Goal: Information Seeking & Learning: Learn about a topic

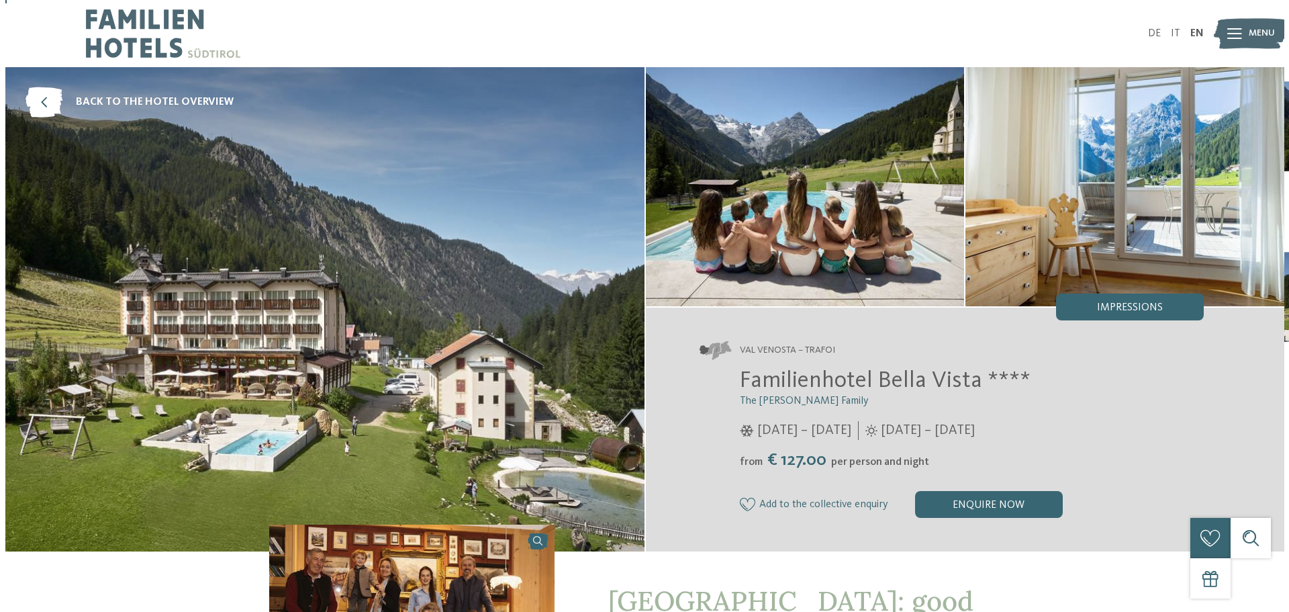
scroll to position [67, 0]
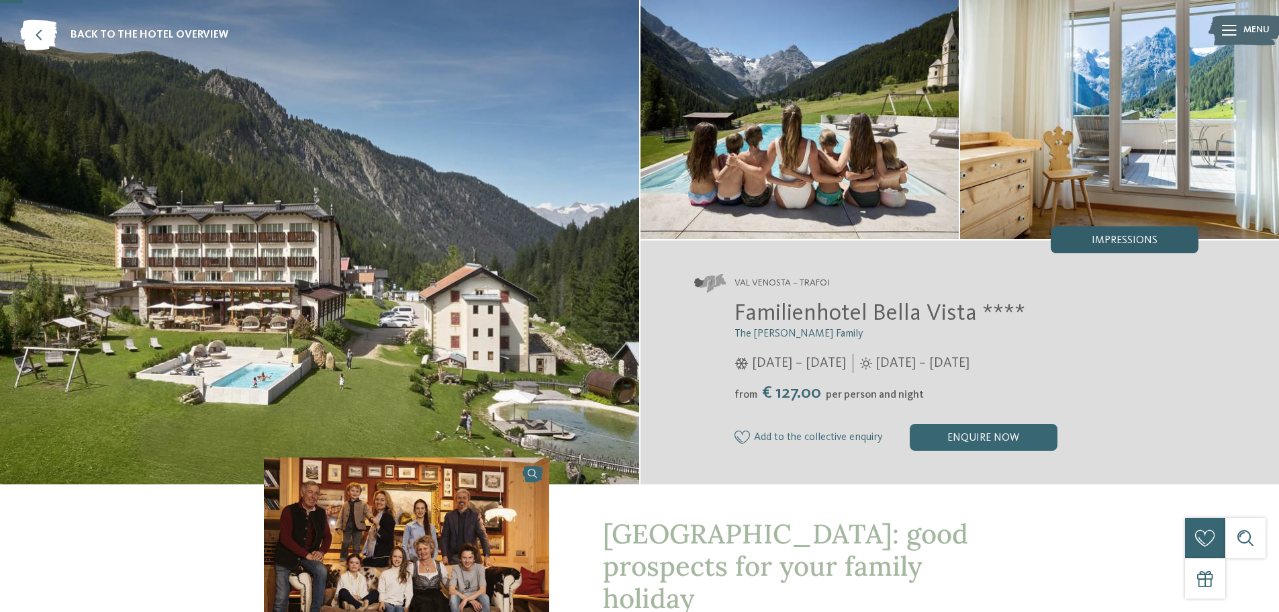
click at [1134, 239] on span "Impressions" at bounding box center [1125, 240] width 66 height 11
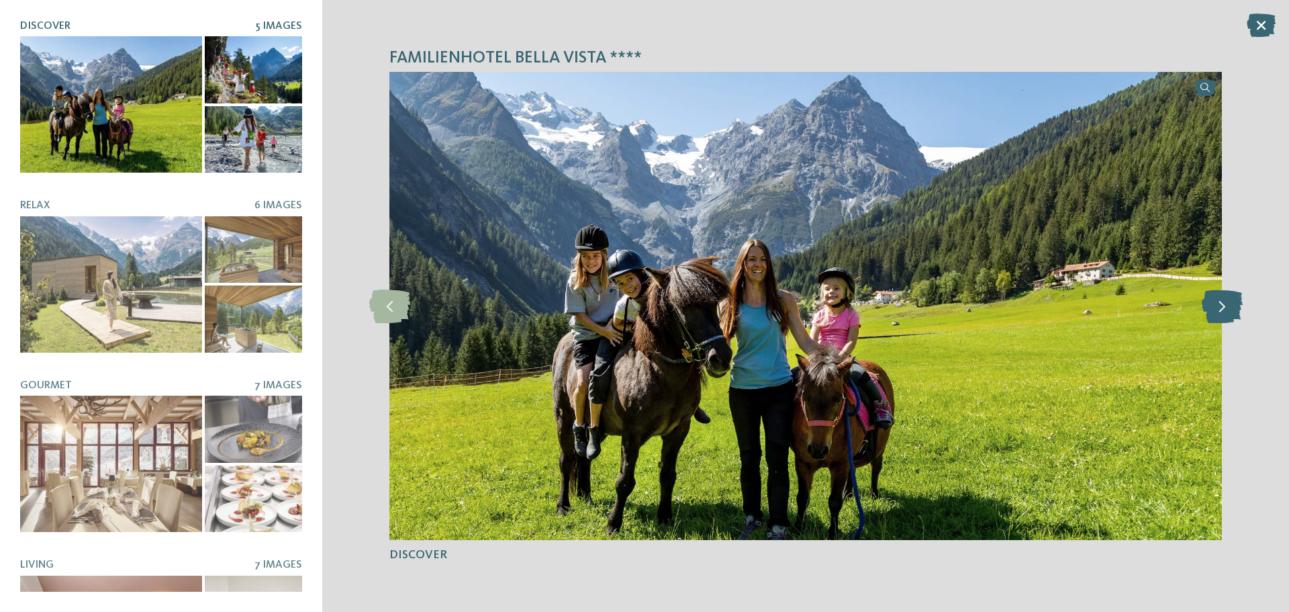
click at [1215, 309] on icon at bounding box center [1222, 306] width 41 height 34
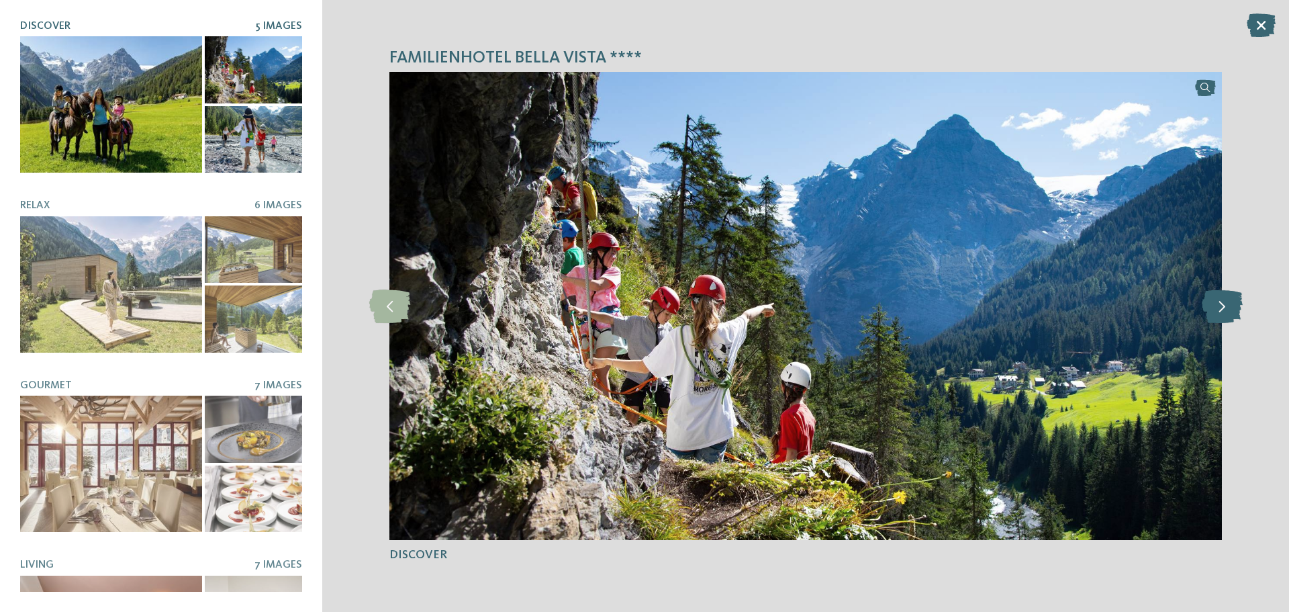
click at [1215, 309] on icon at bounding box center [1222, 306] width 41 height 34
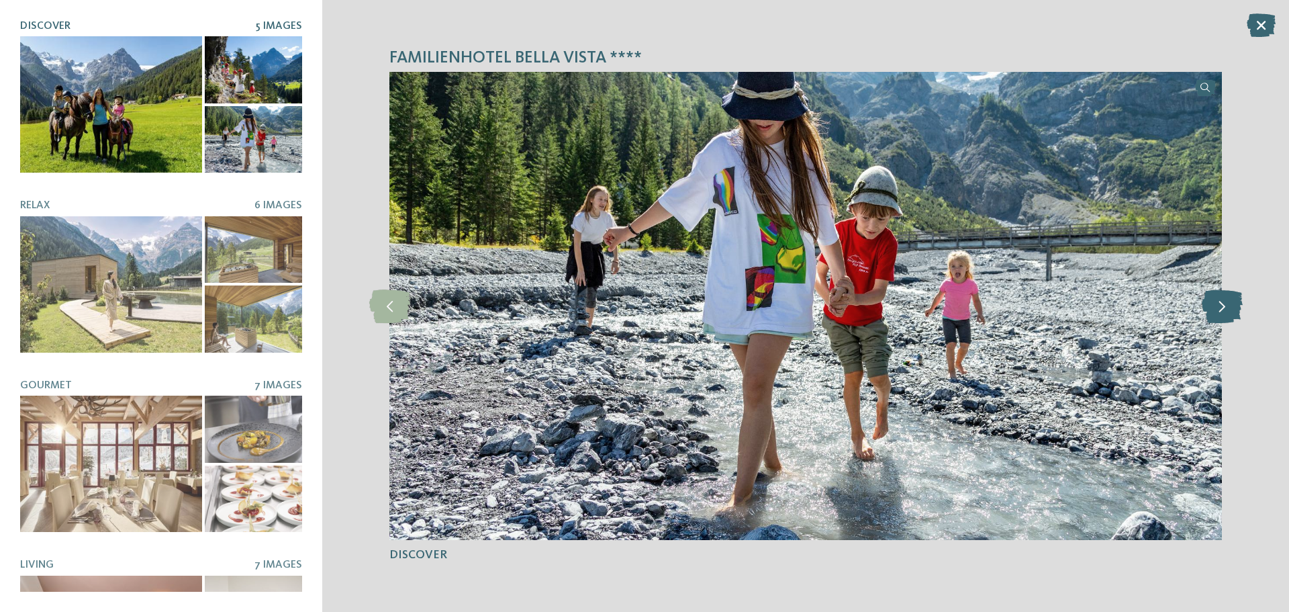
click at [1215, 309] on icon at bounding box center [1222, 306] width 41 height 34
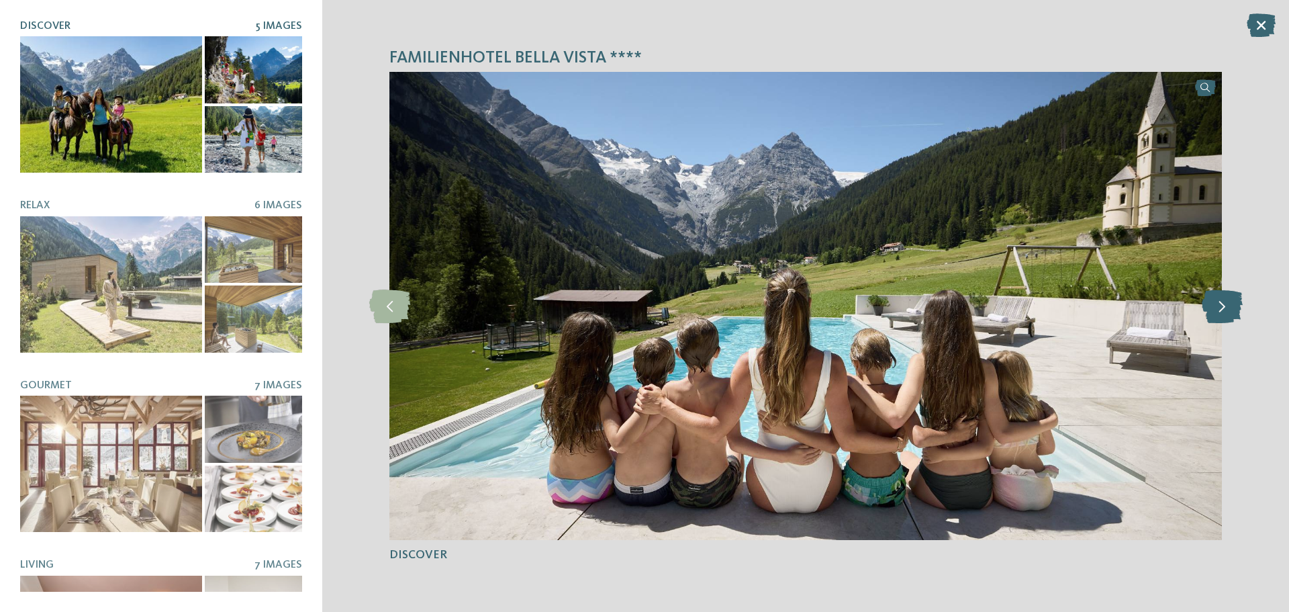
click at [1215, 309] on icon at bounding box center [1222, 306] width 41 height 34
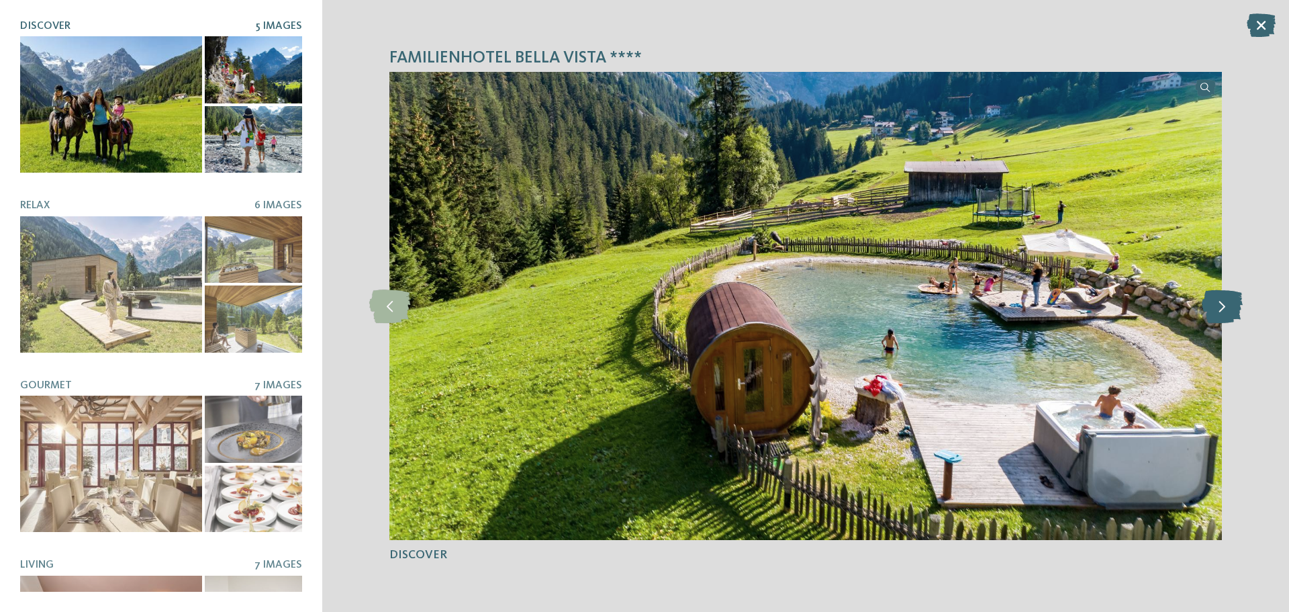
click at [1215, 309] on icon at bounding box center [1222, 306] width 41 height 34
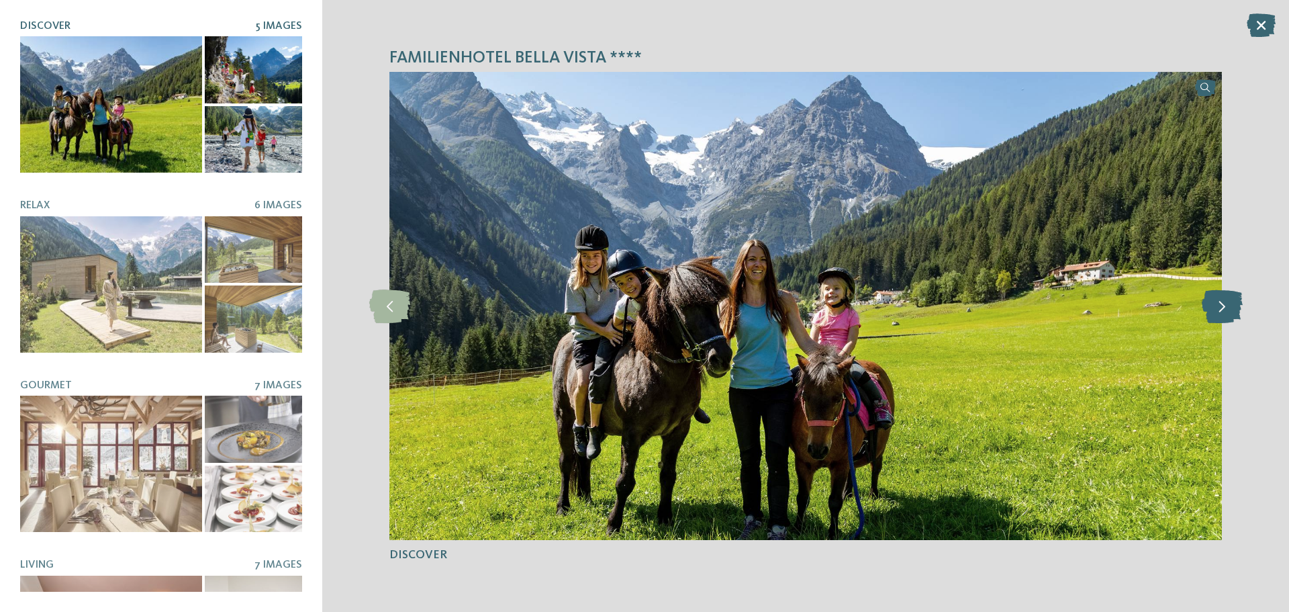
click at [1215, 309] on icon at bounding box center [1222, 306] width 41 height 34
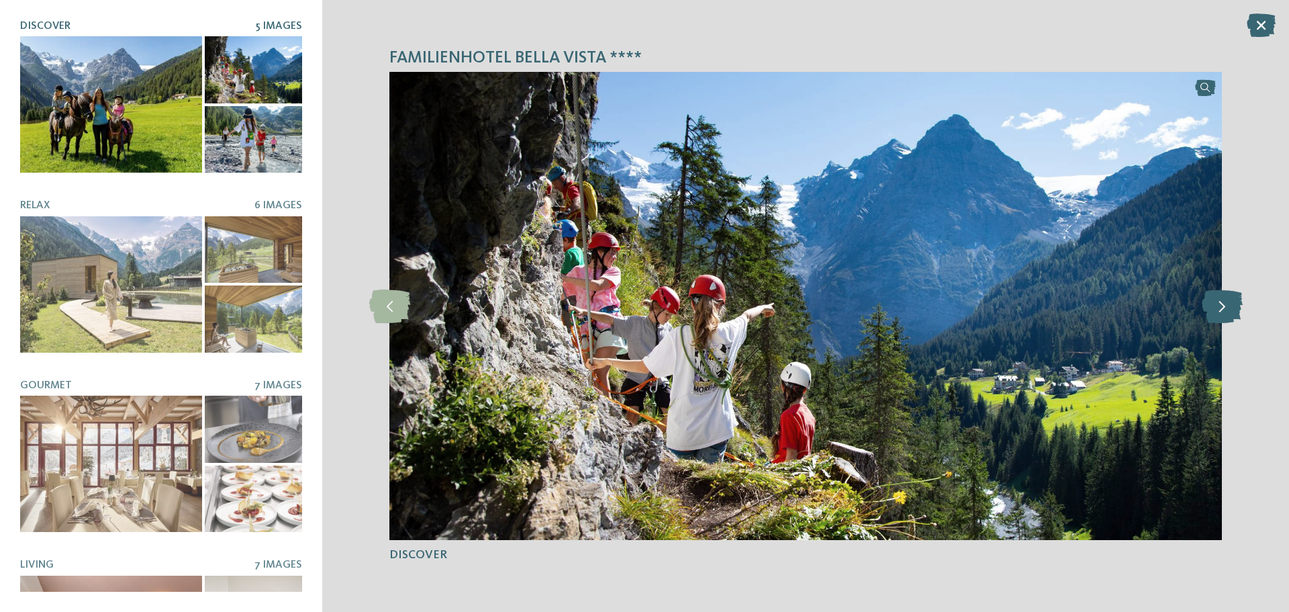
click at [1215, 309] on icon at bounding box center [1222, 306] width 41 height 34
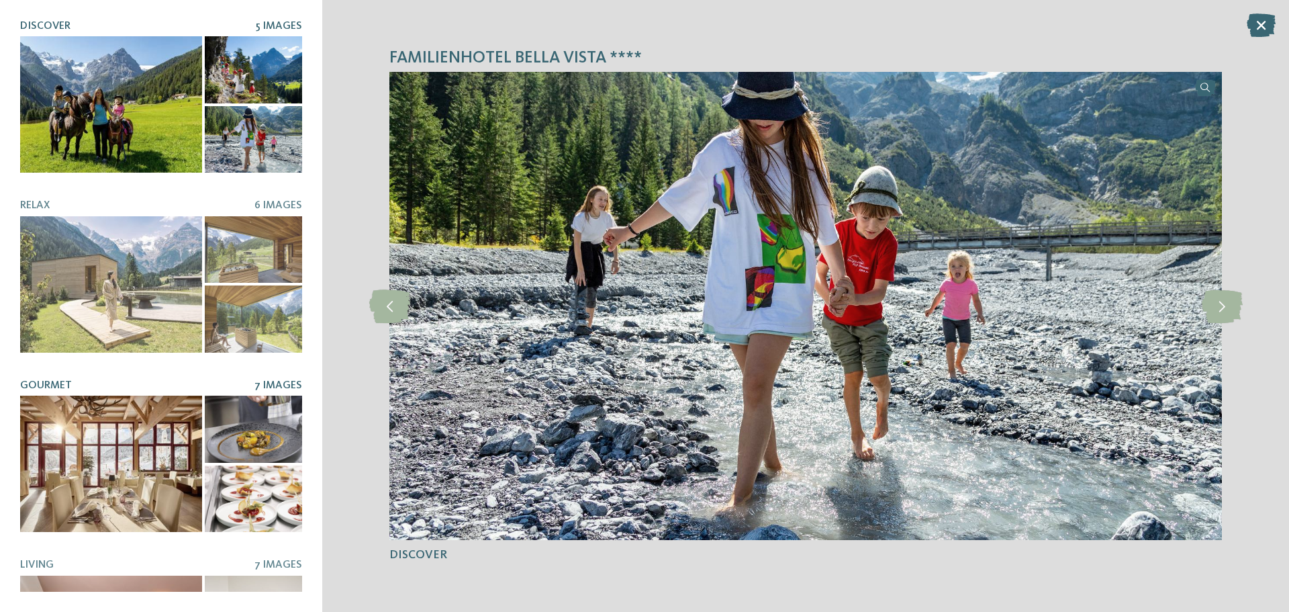
scroll to position [107, 0]
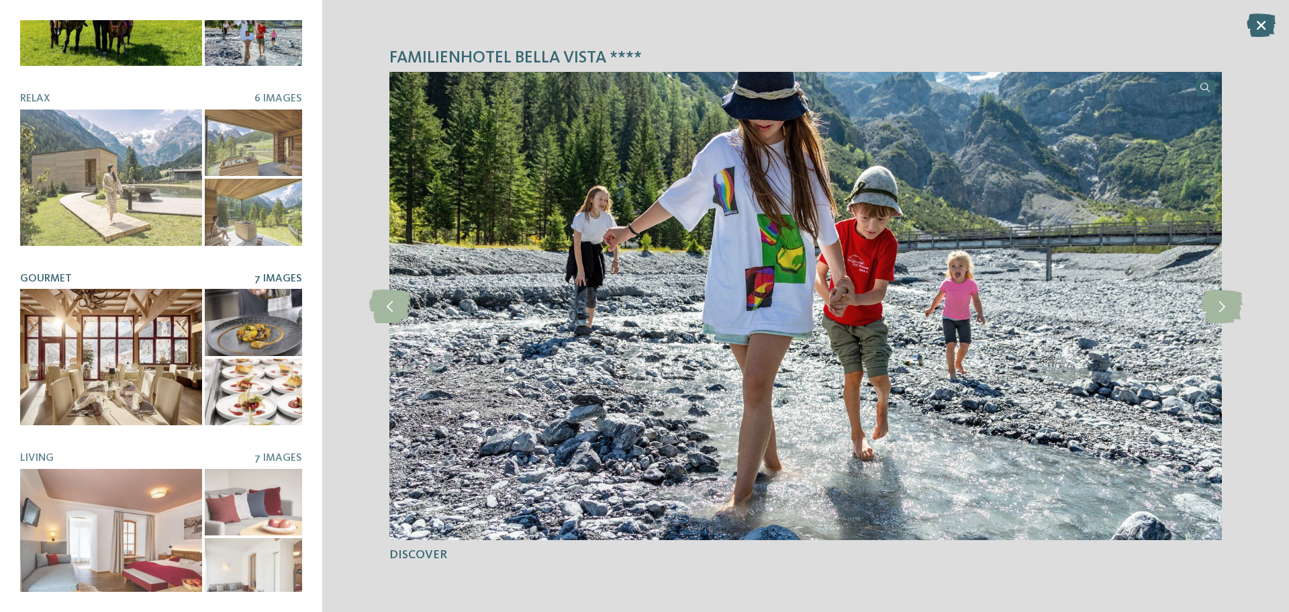
click at [189, 407] on div at bounding box center [111, 357] width 182 height 136
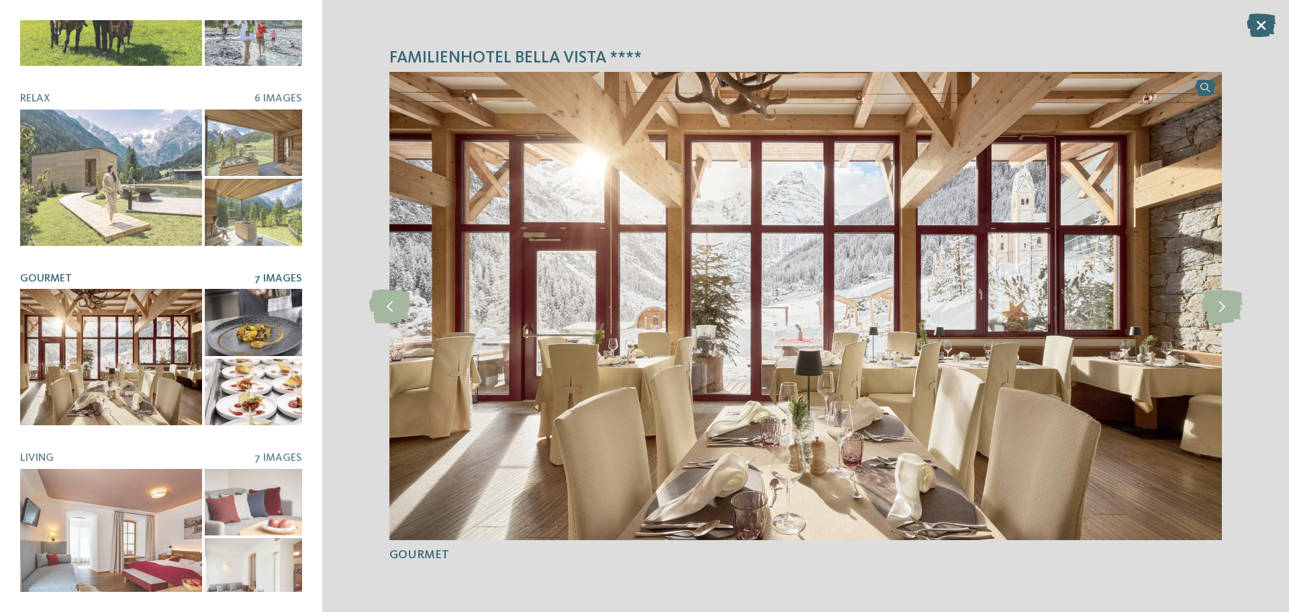
click at [272, 374] on div at bounding box center [253, 392] width 97 height 67
click at [269, 295] on div at bounding box center [253, 322] width 97 height 67
click at [1227, 302] on icon at bounding box center [1222, 306] width 41 height 34
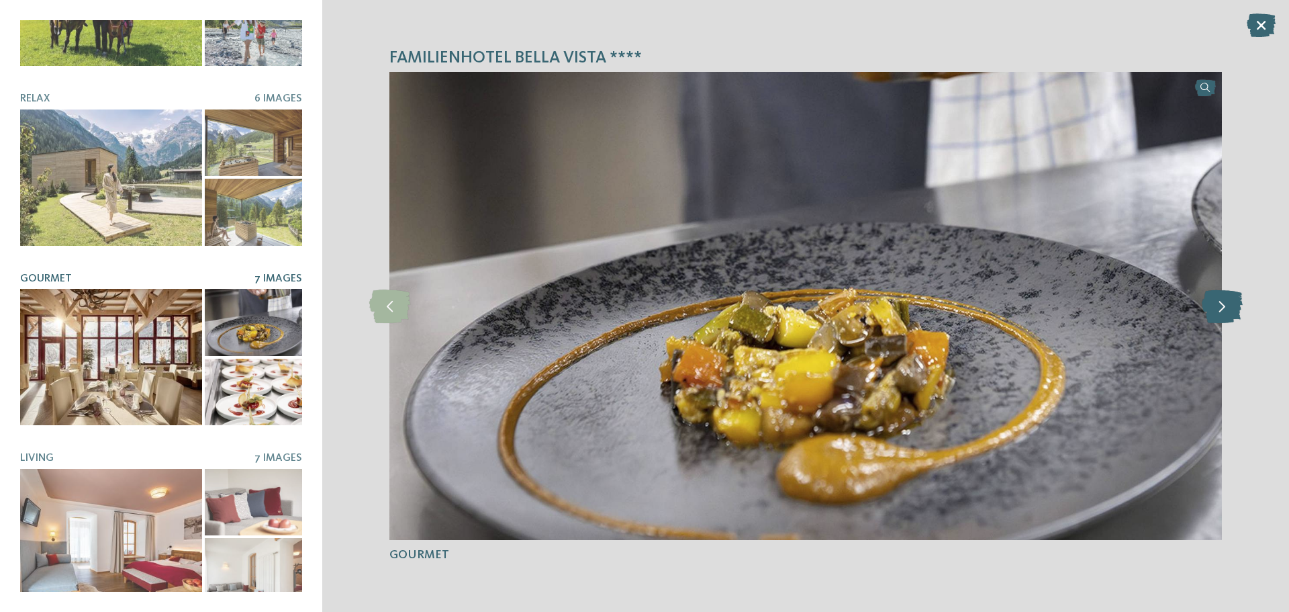
click at [1227, 302] on icon at bounding box center [1222, 306] width 41 height 34
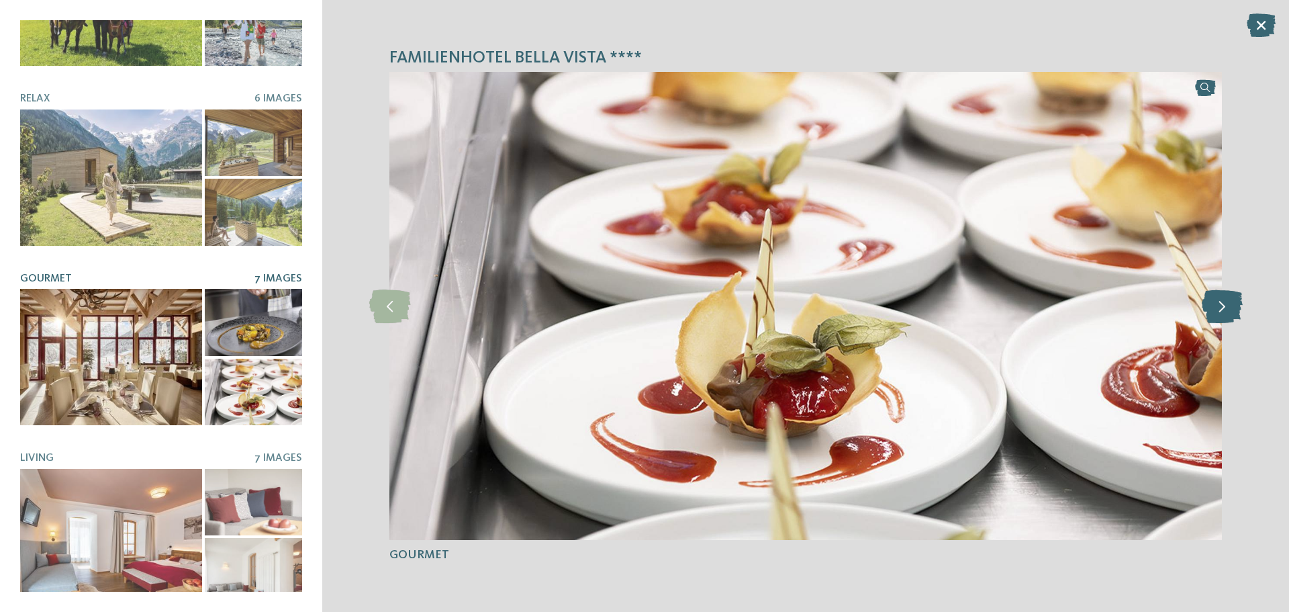
click at [1227, 302] on icon at bounding box center [1222, 306] width 41 height 34
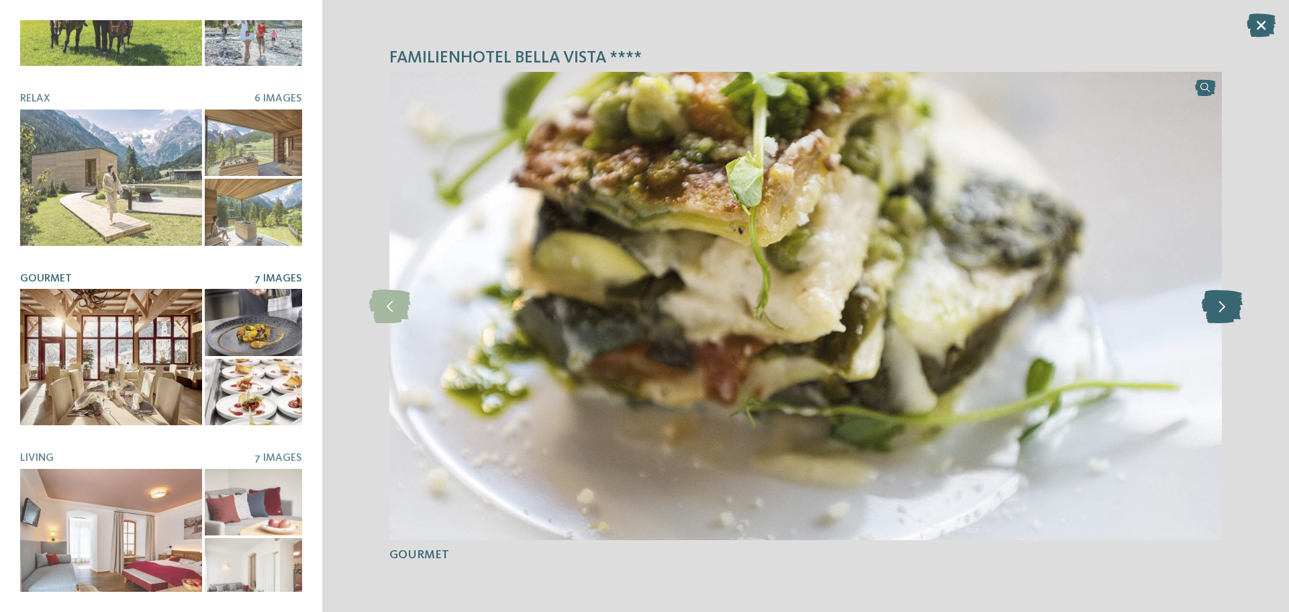
click at [1227, 302] on icon at bounding box center [1222, 306] width 41 height 34
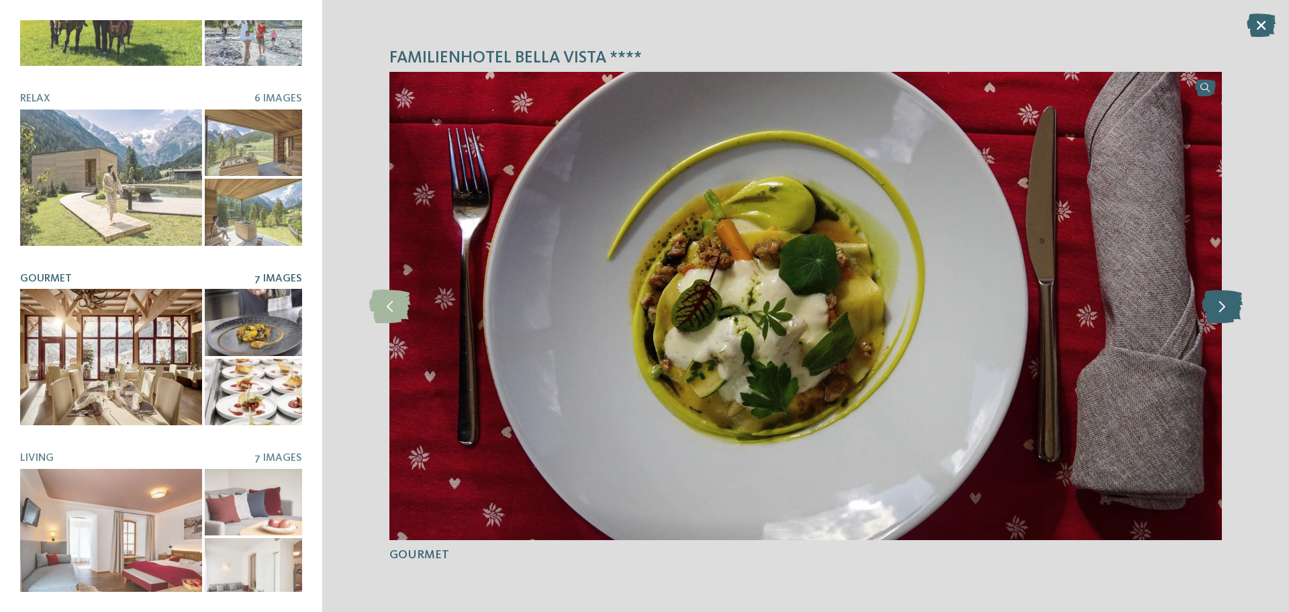
click at [1227, 302] on icon at bounding box center [1222, 306] width 41 height 34
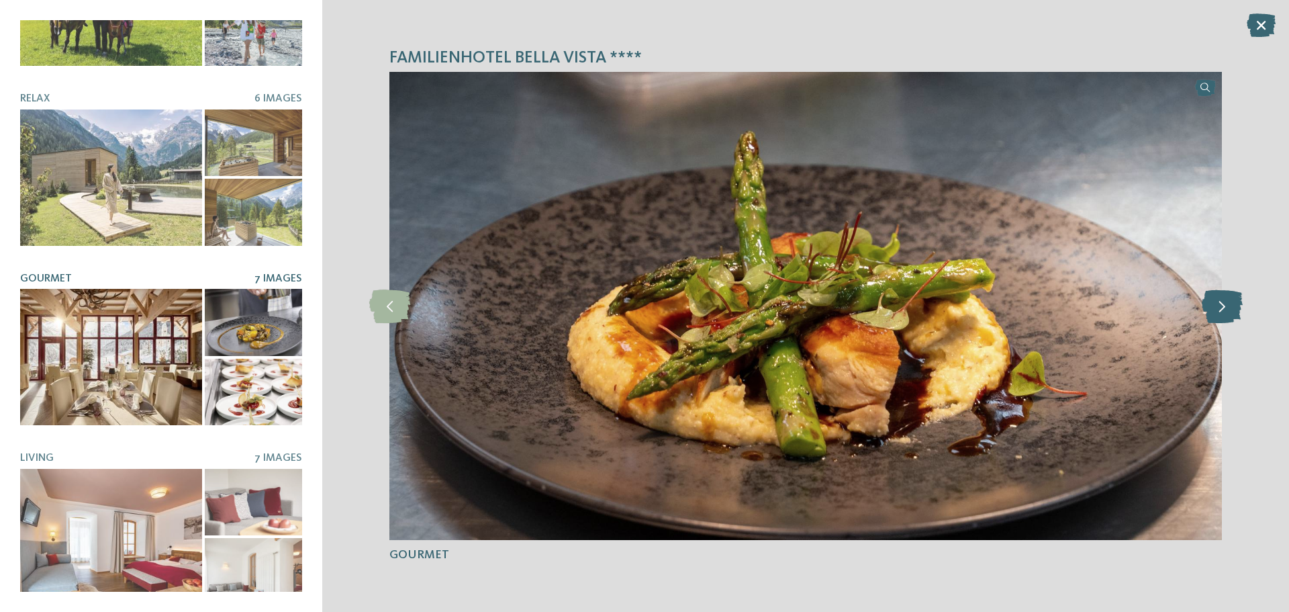
click at [1227, 302] on icon at bounding box center [1222, 306] width 41 height 34
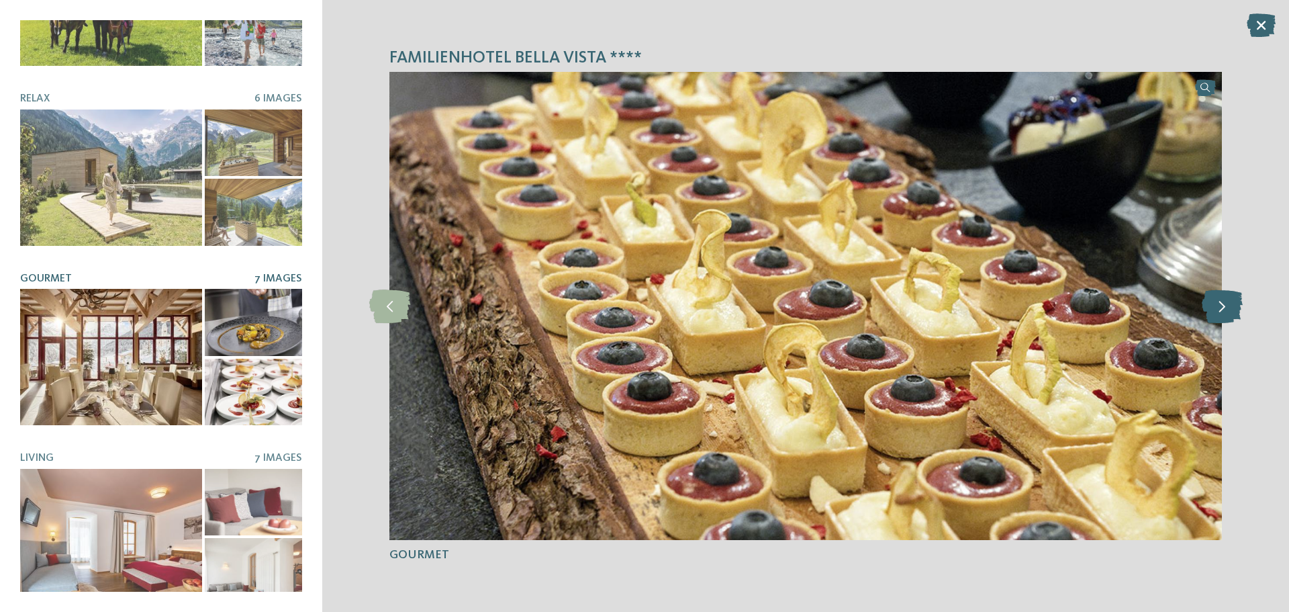
click at [1227, 302] on icon at bounding box center [1222, 306] width 41 height 34
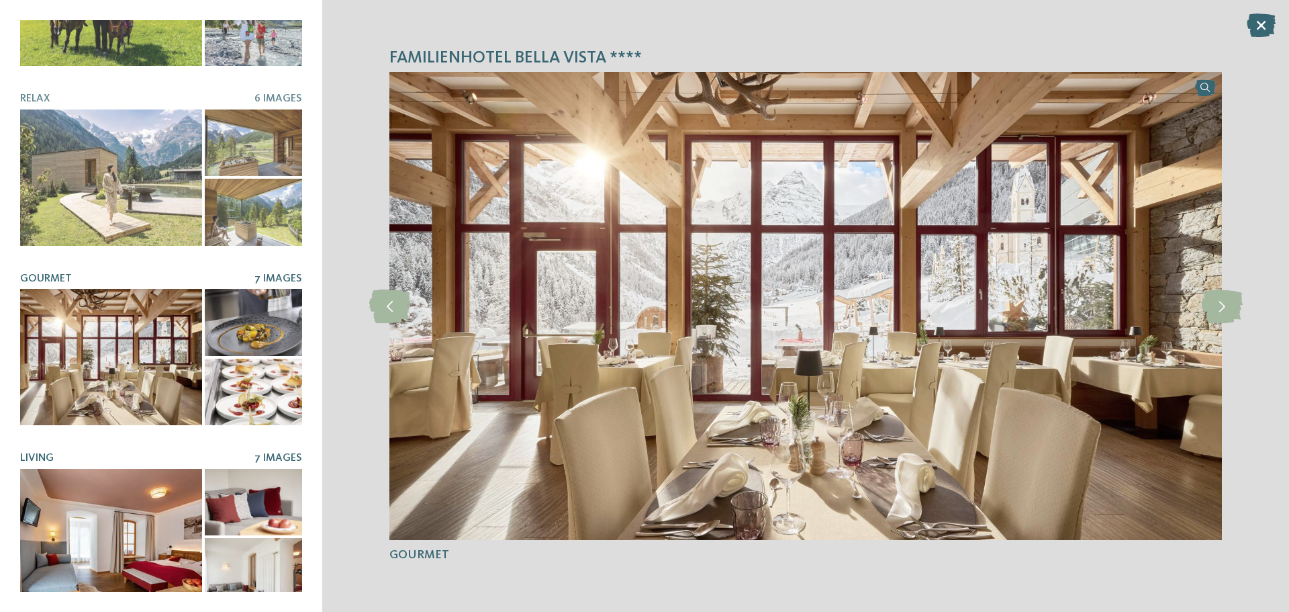
click at [123, 550] on div at bounding box center [111, 537] width 182 height 136
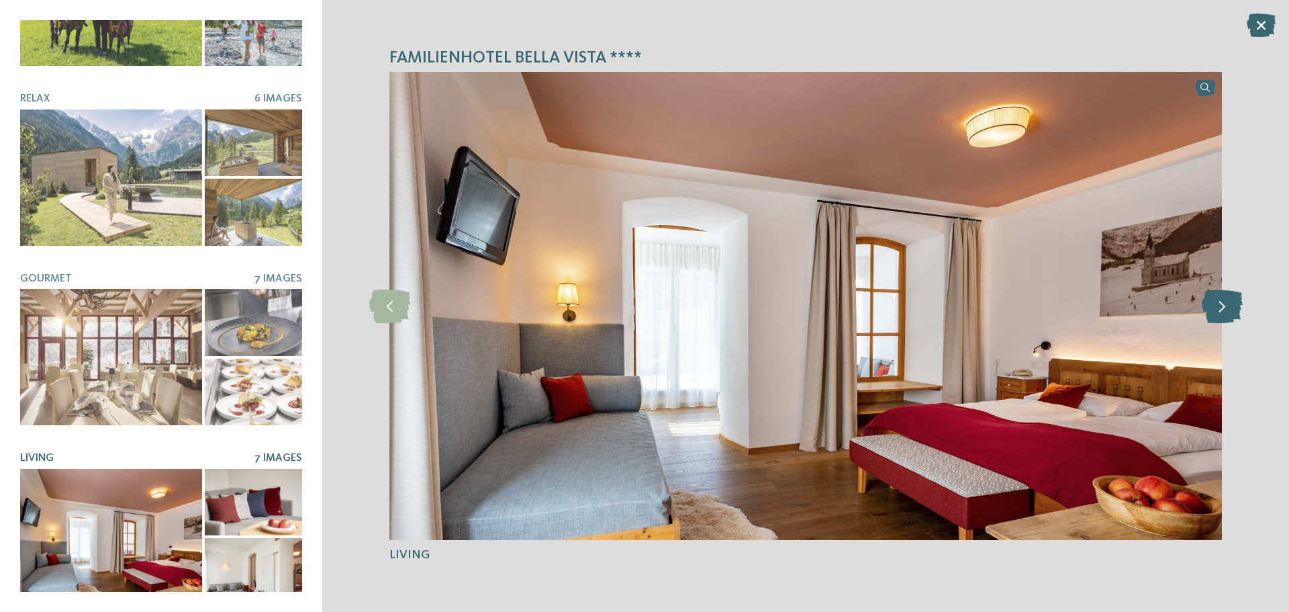
click at [1224, 310] on icon at bounding box center [1222, 306] width 41 height 34
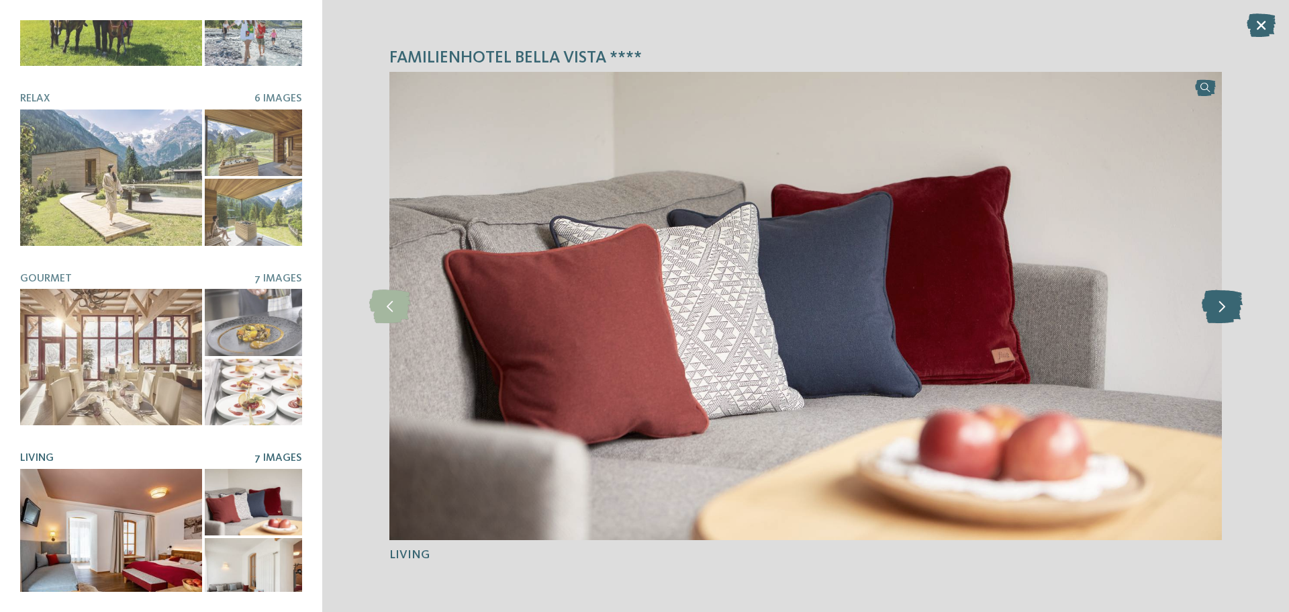
click at [1224, 310] on icon at bounding box center [1222, 306] width 41 height 34
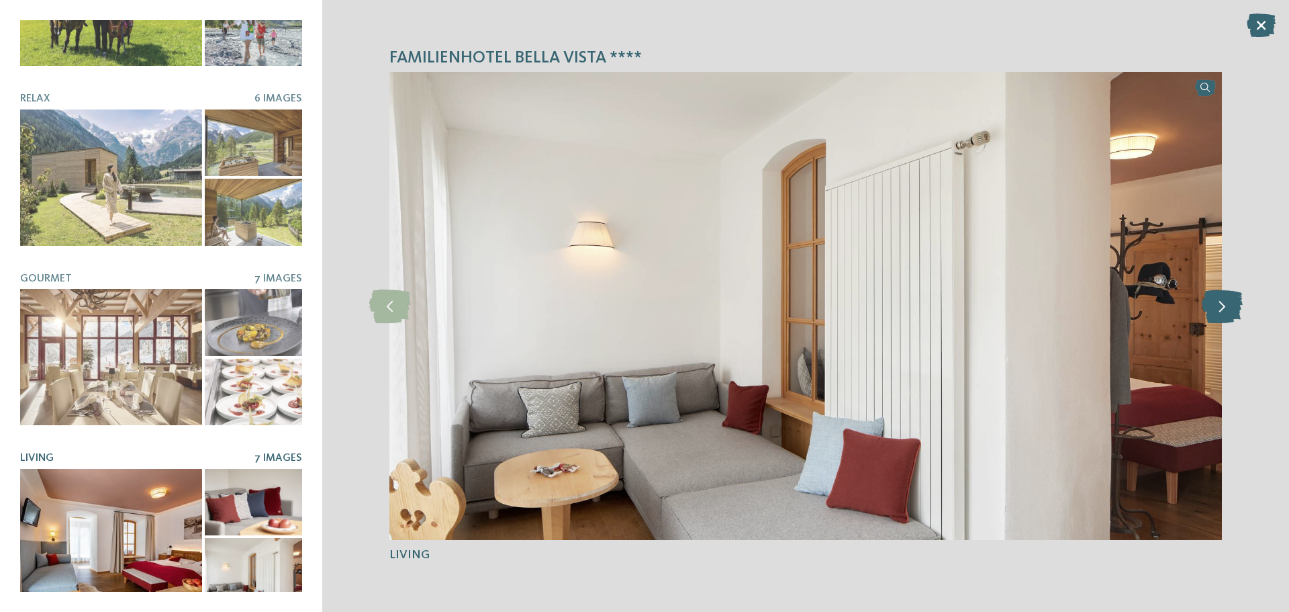
click at [1224, 310] on icon at bounding box center [1222, 306] width 41 height 34
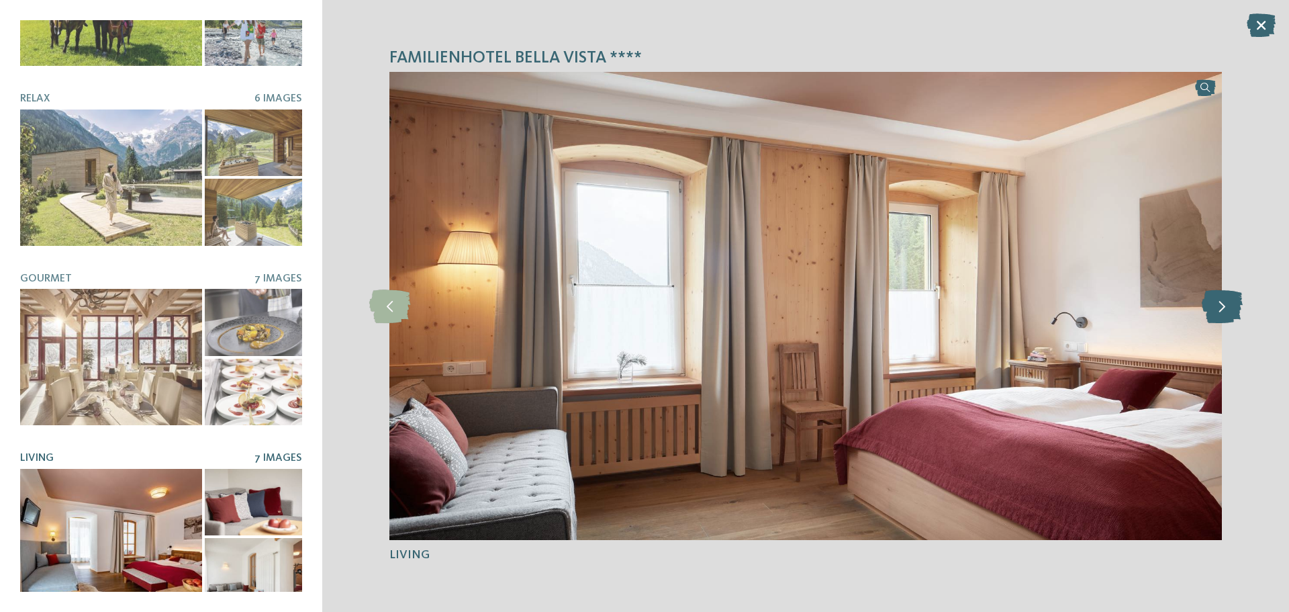
click at [1224, 310] on icon at bounding box center [1222, 306] width 41 height 34
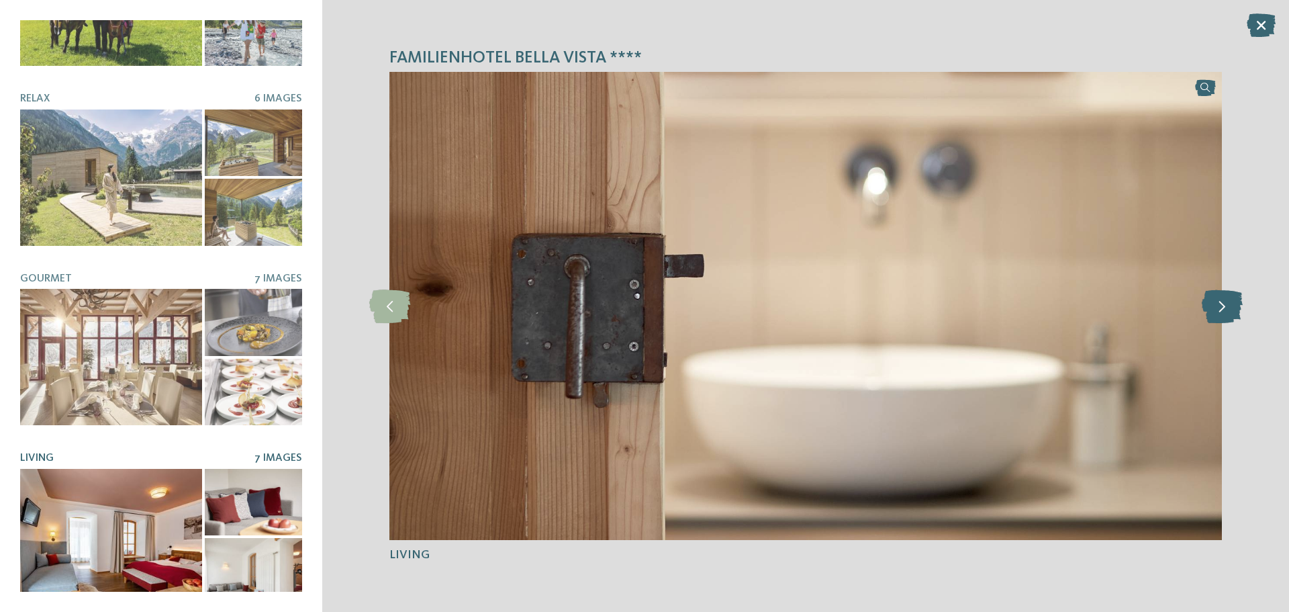
click at [1224, 310] on icon at bounding box center [1222, 306] width 41 height 34
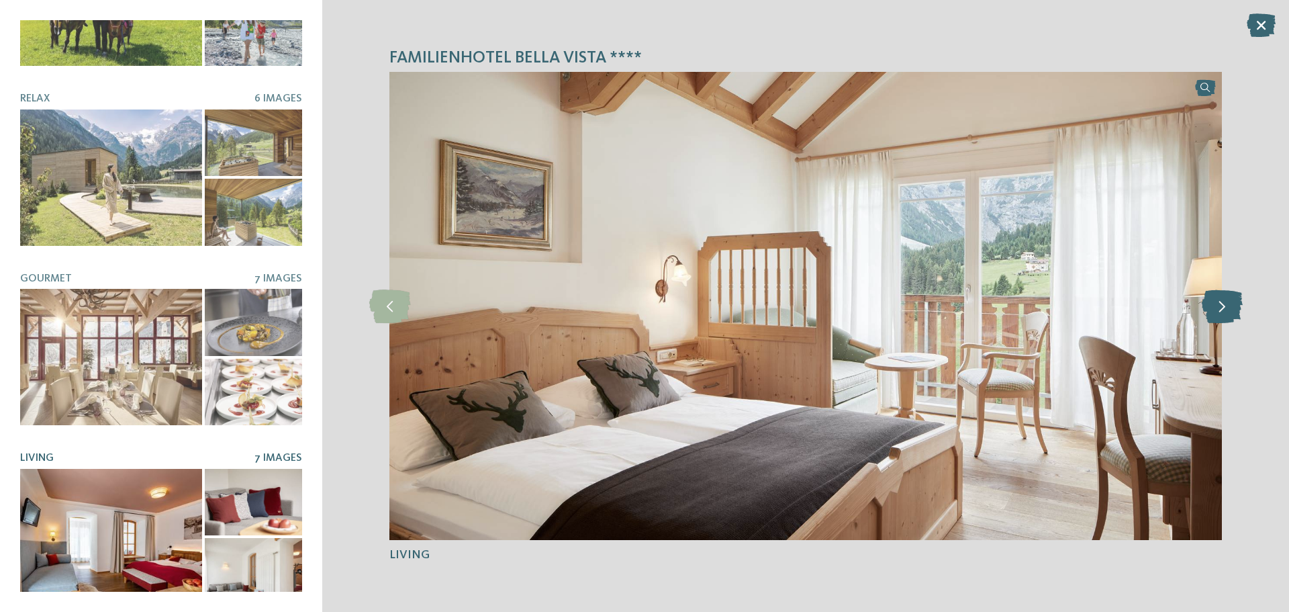
click at [1224, 310] on icon at bounding box center [1222, 306] width 41 height 34
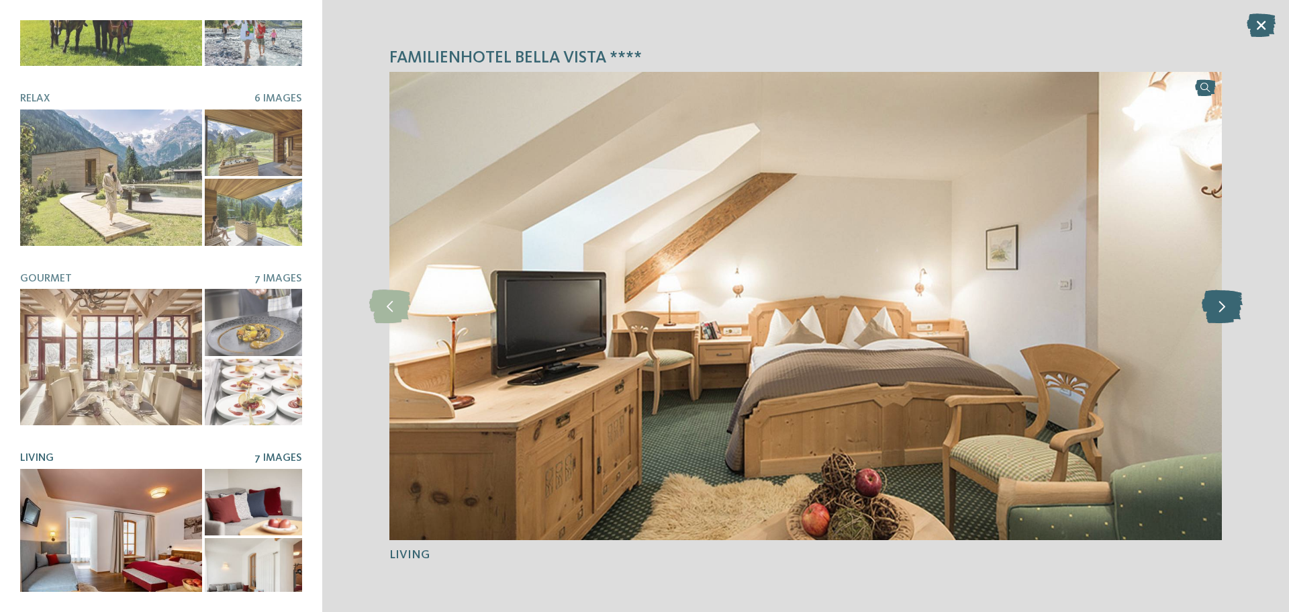
click at [1224, 310] on icon at bounding box center [1222, 306] width 41 height 34
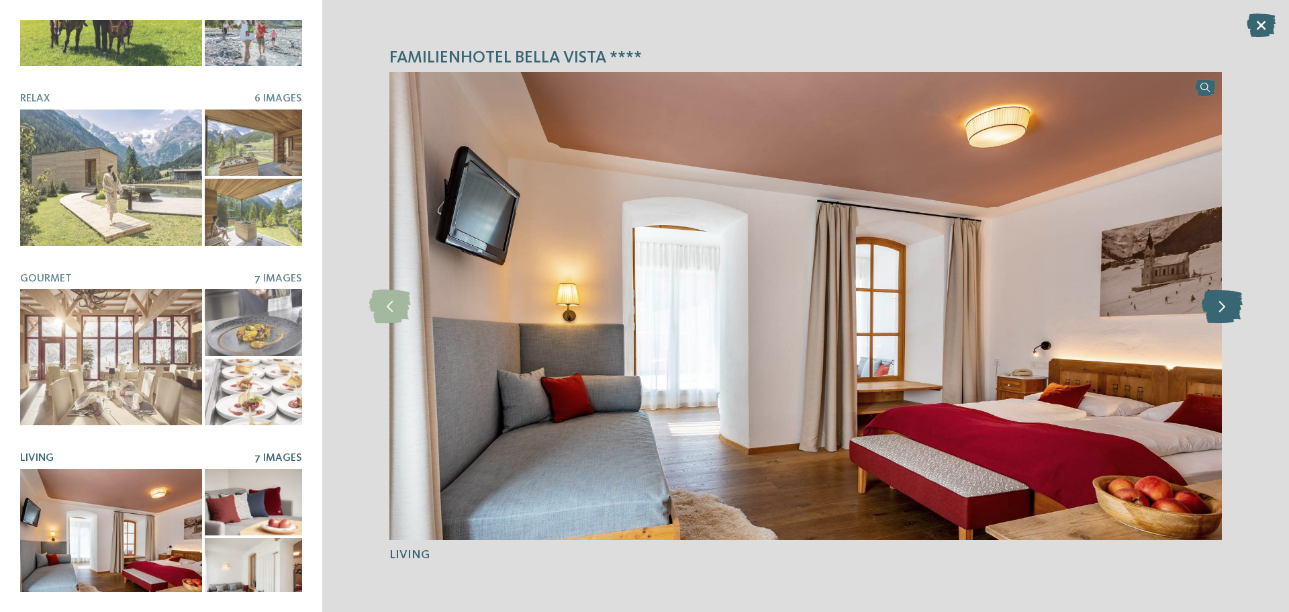
click at [1224, 310] on icon at bounding box center [1222, 306] width 41 height 34
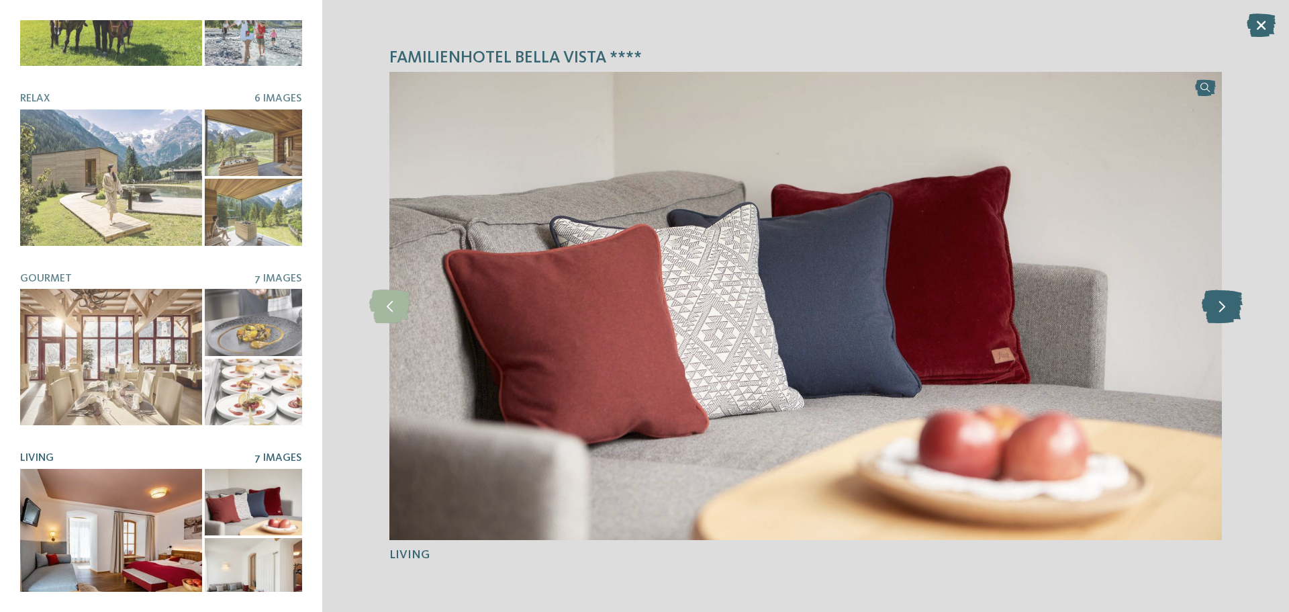
click at [1224, 310] on icon at bounding box center [1222, 306] width 41 height 34
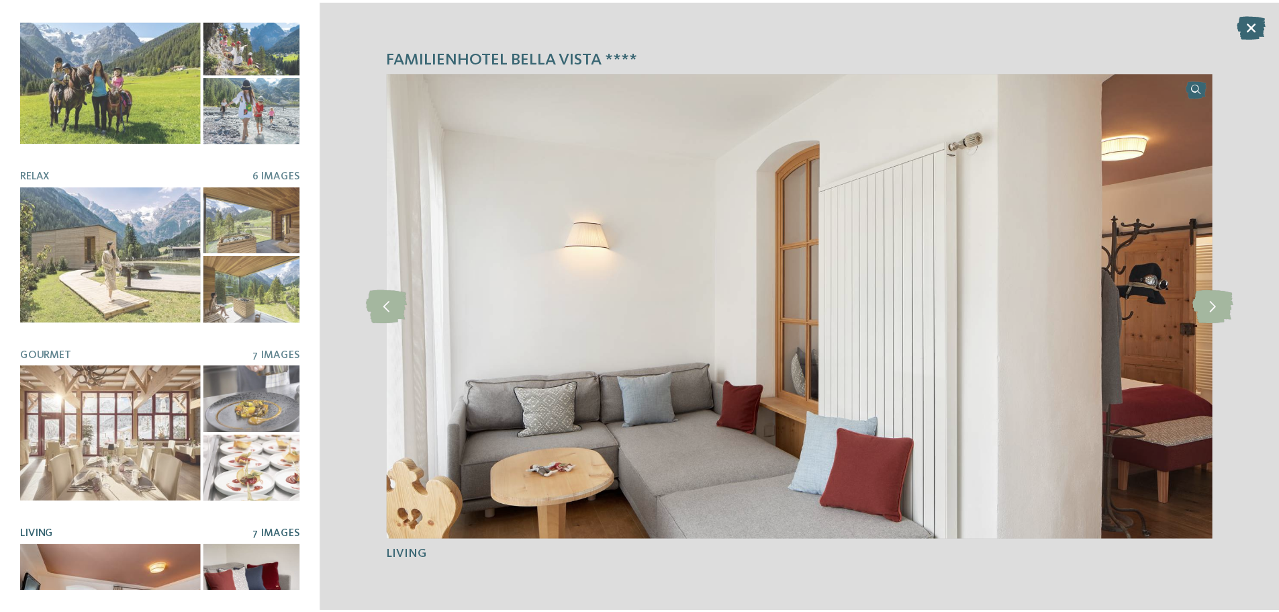
scroll to position [0, 0]
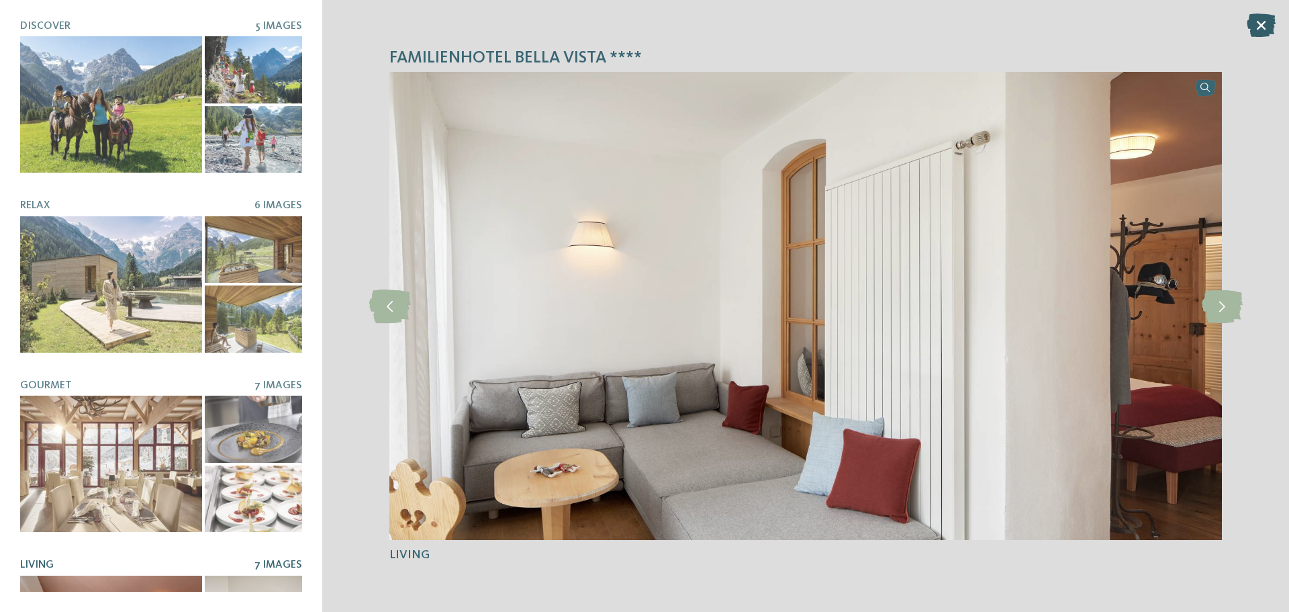
click at [1260, 31] on icon at bounding box center [1261, 25] width 29 height 24
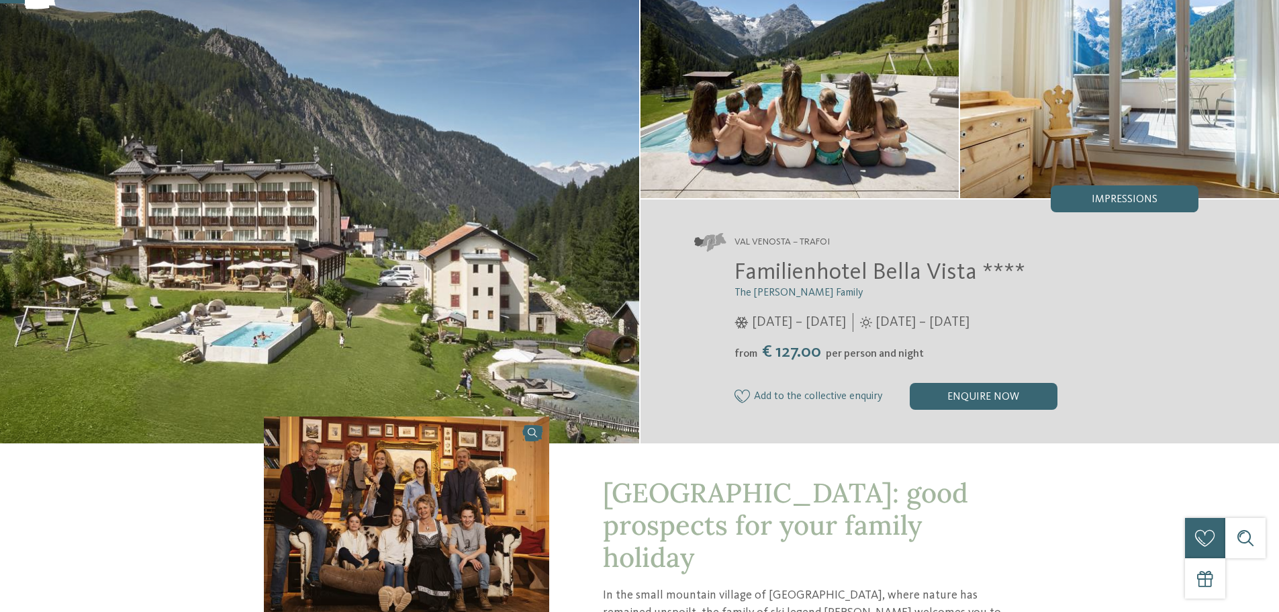
scroll to position [134, 0]
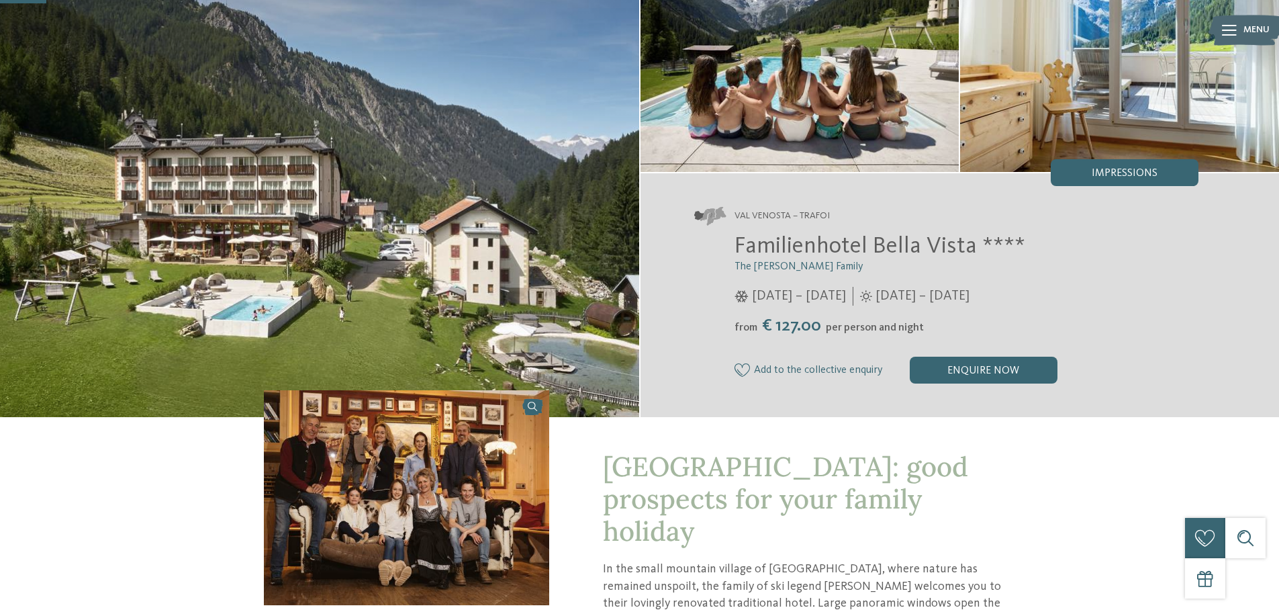
click at [462, 536] on img at bounding box center [407, 497] width 286 height 214
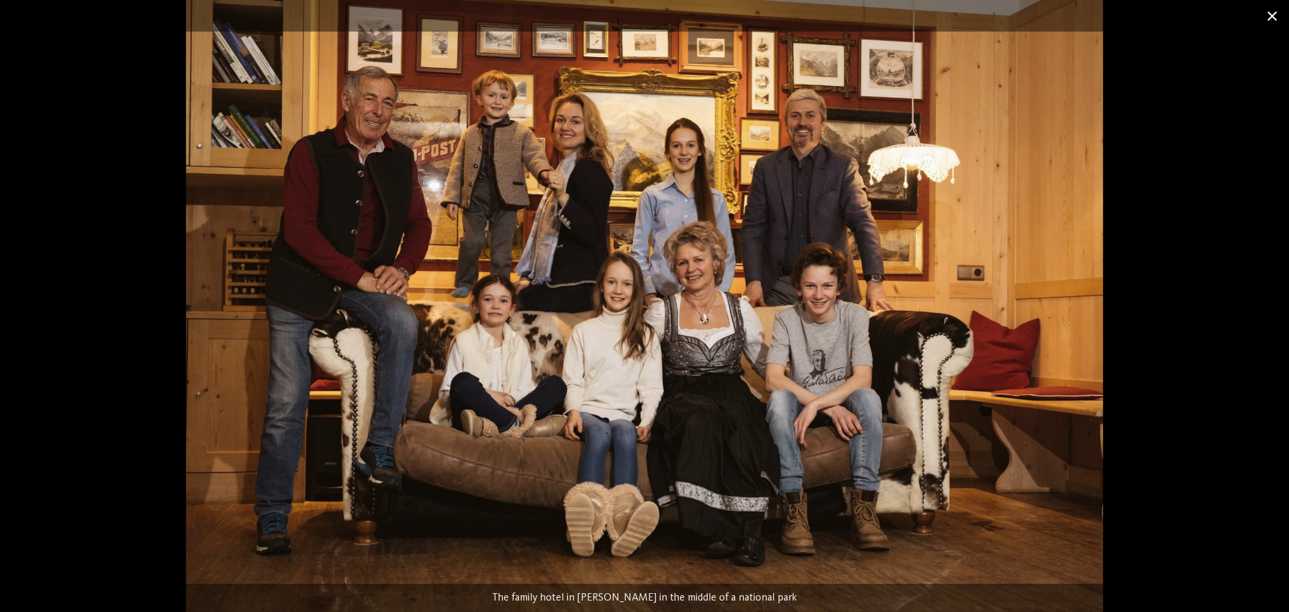
click at [1273, 24] on span at bounding box center [1273, 16] width 34 height 32
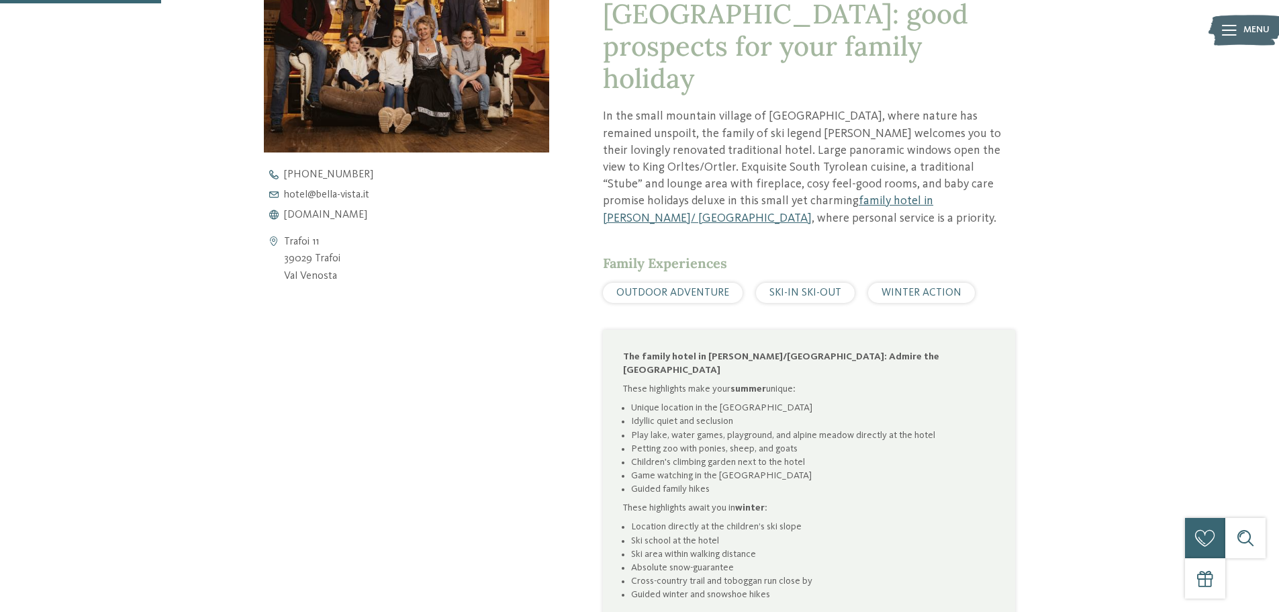
scroll to position [671, 0]
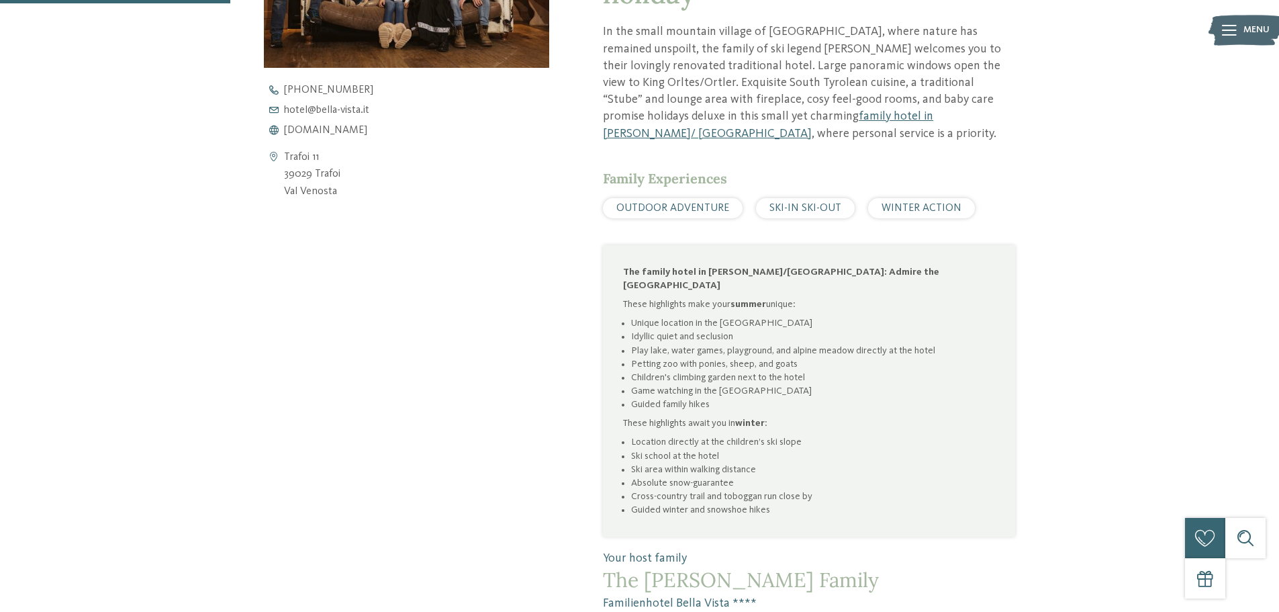
click at [824, 204] on span "SKI-IN SKI-OUT" at bounding box center [805, 208] width 72 height 11
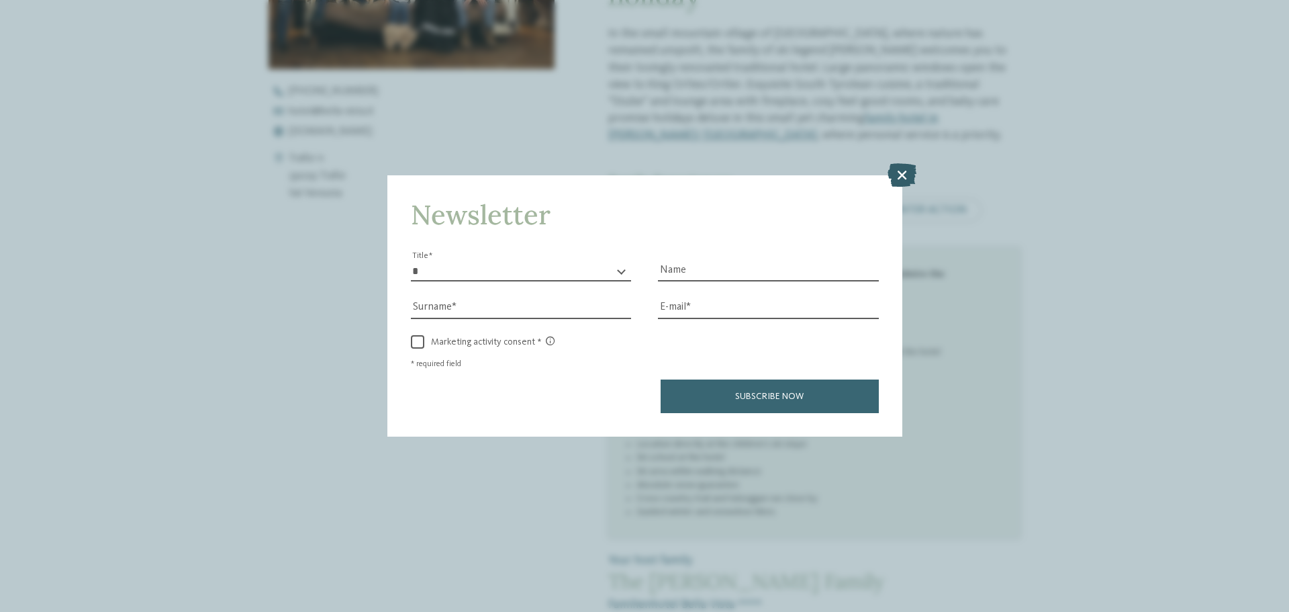
click at [899, 177] on icon at bounding box center [902, 175] width 29 height 24
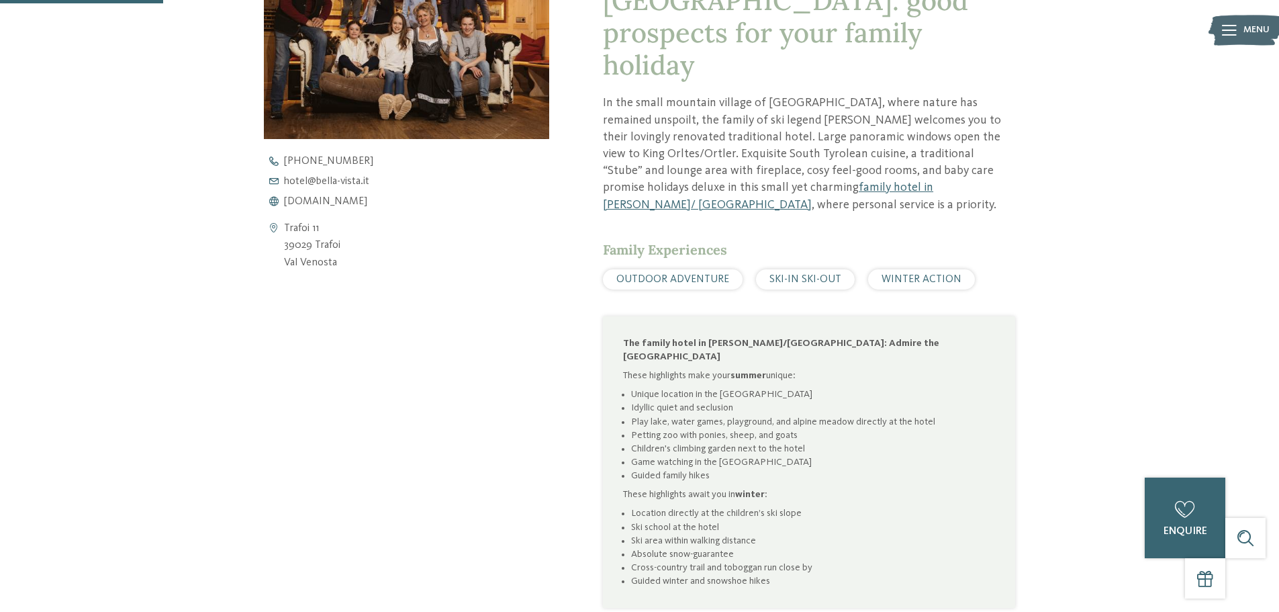
scroll to position [470, 0]
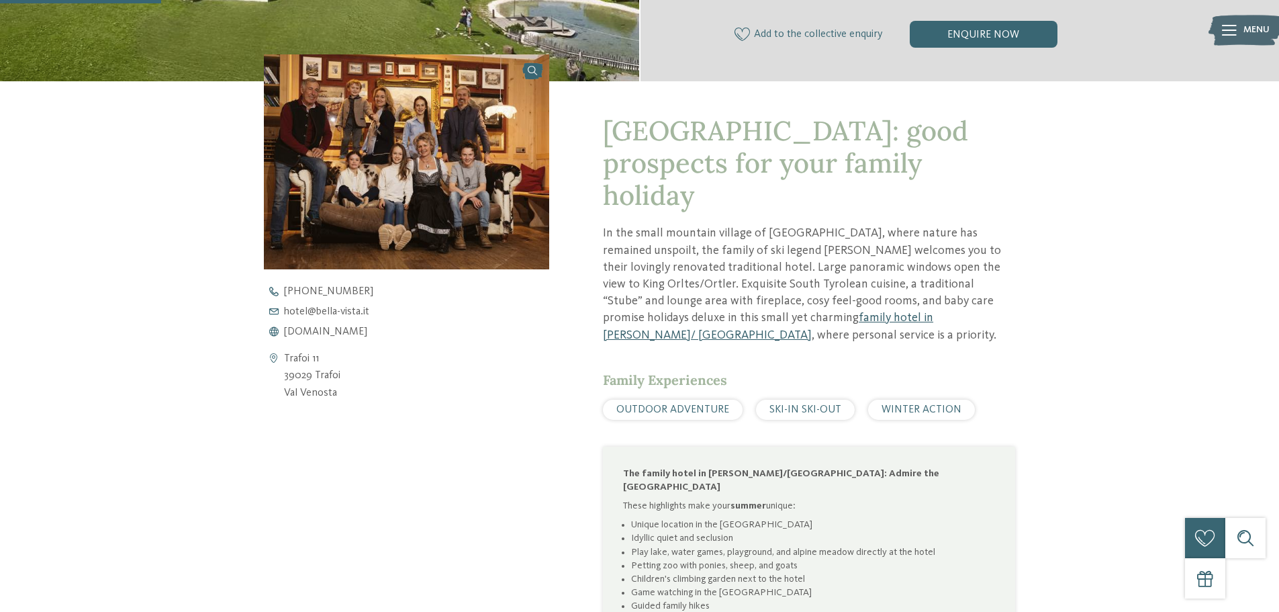
click at [827, 320] on link "family hotel in [PERSON_NAME]/ [GEOGRAPHIC_DATA]" at bounding box center [768, 326] width 330 height 29
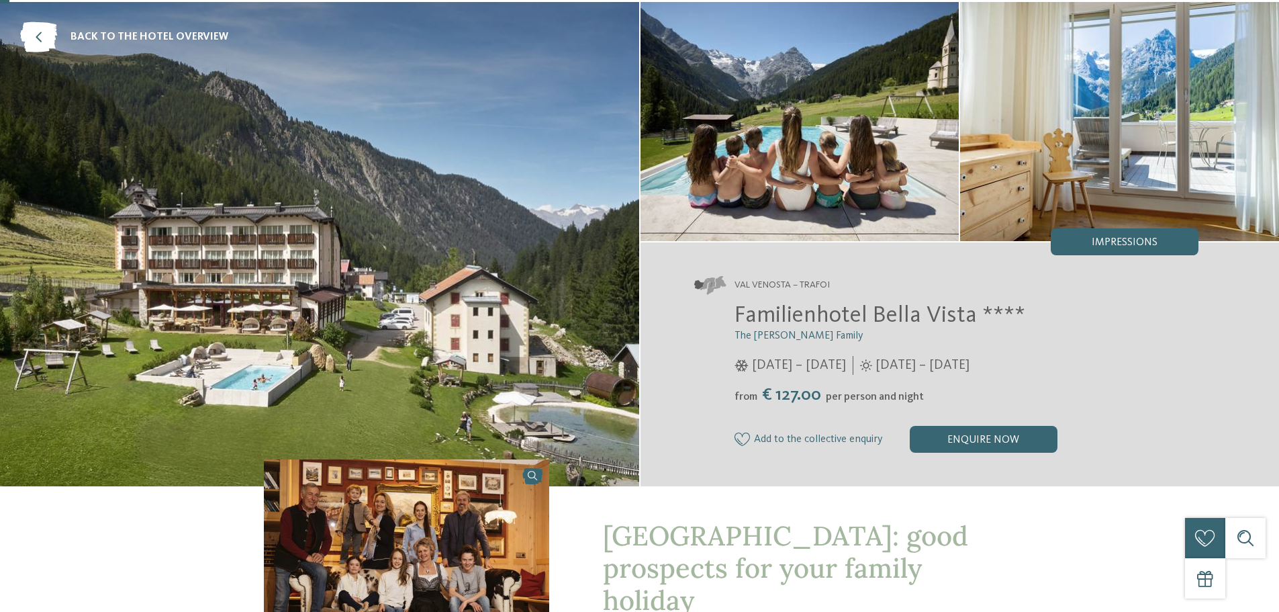
scroll to position [67, 0]
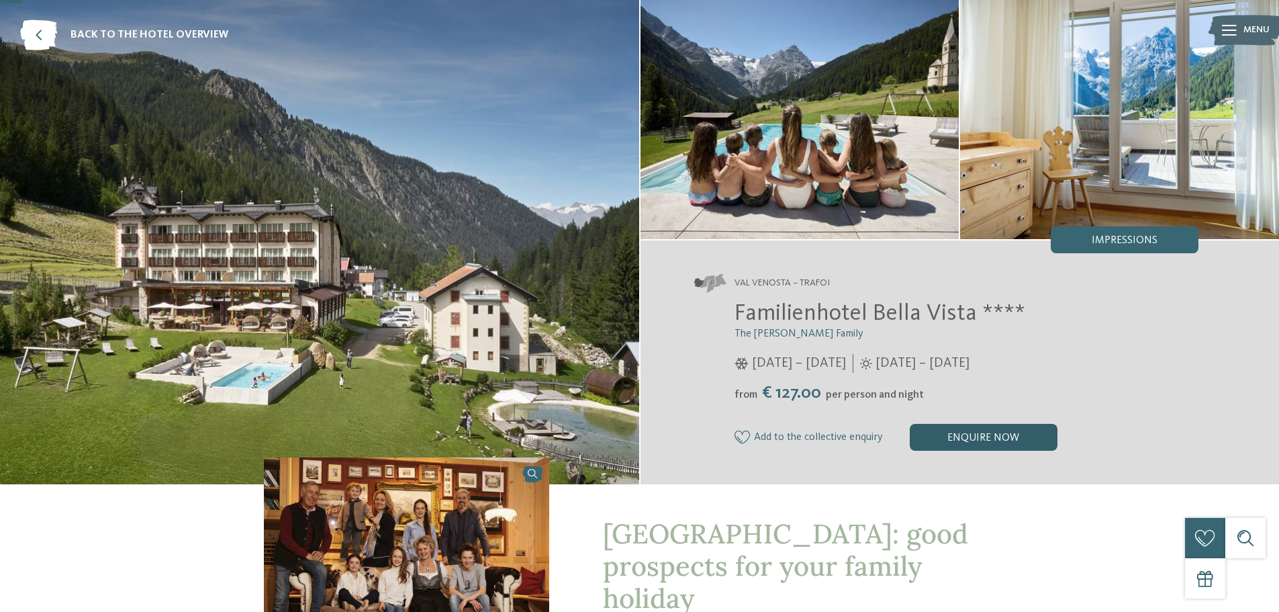
click at [1011, 434] on div "enquire now" at bounding box center [984, 437] width 148 height 27
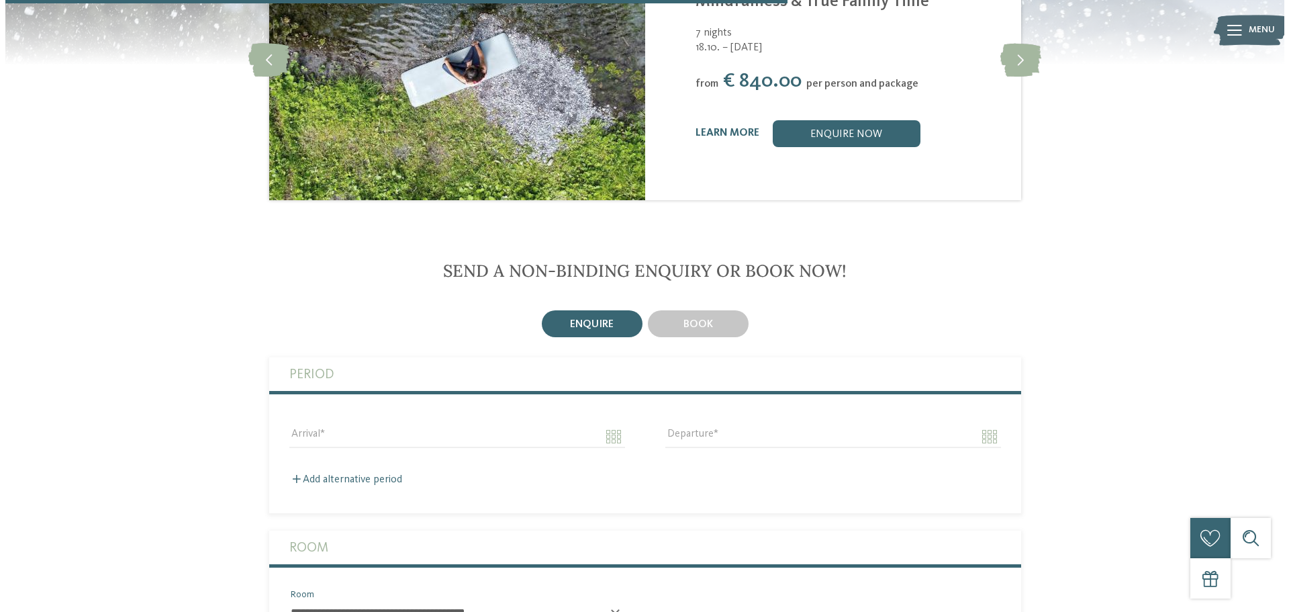
scroll to position [2276, 0]
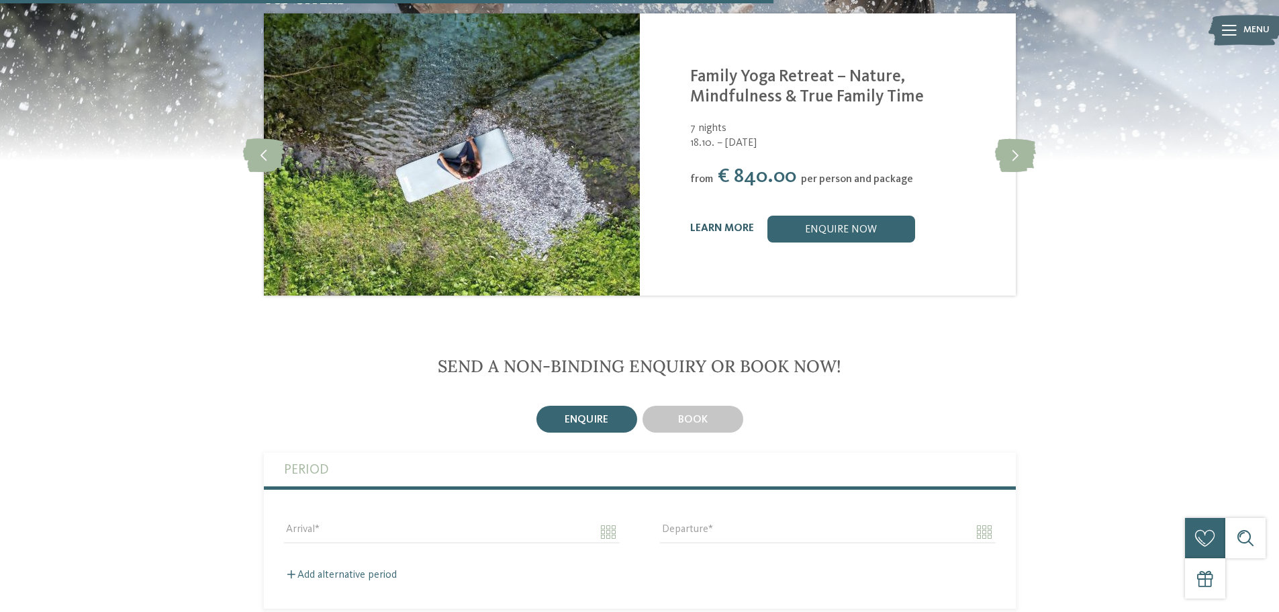
click at [723, 223] on link "learn more" at bounding box center [722, 228] width 64 height 11
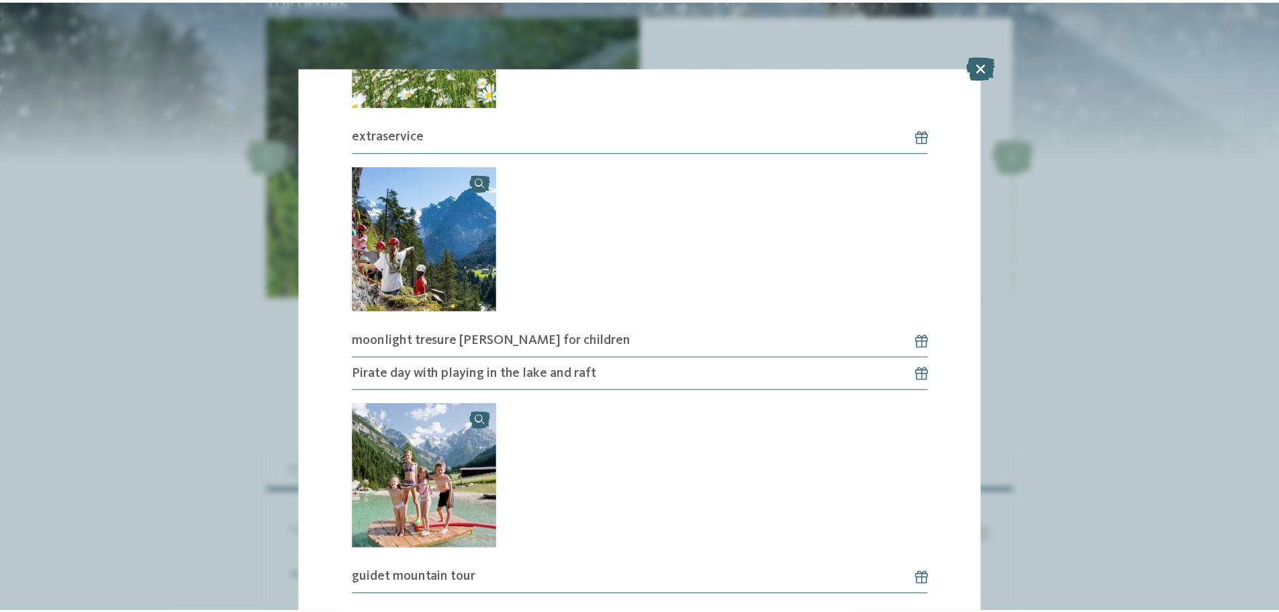
scroll to position [1542, 0]
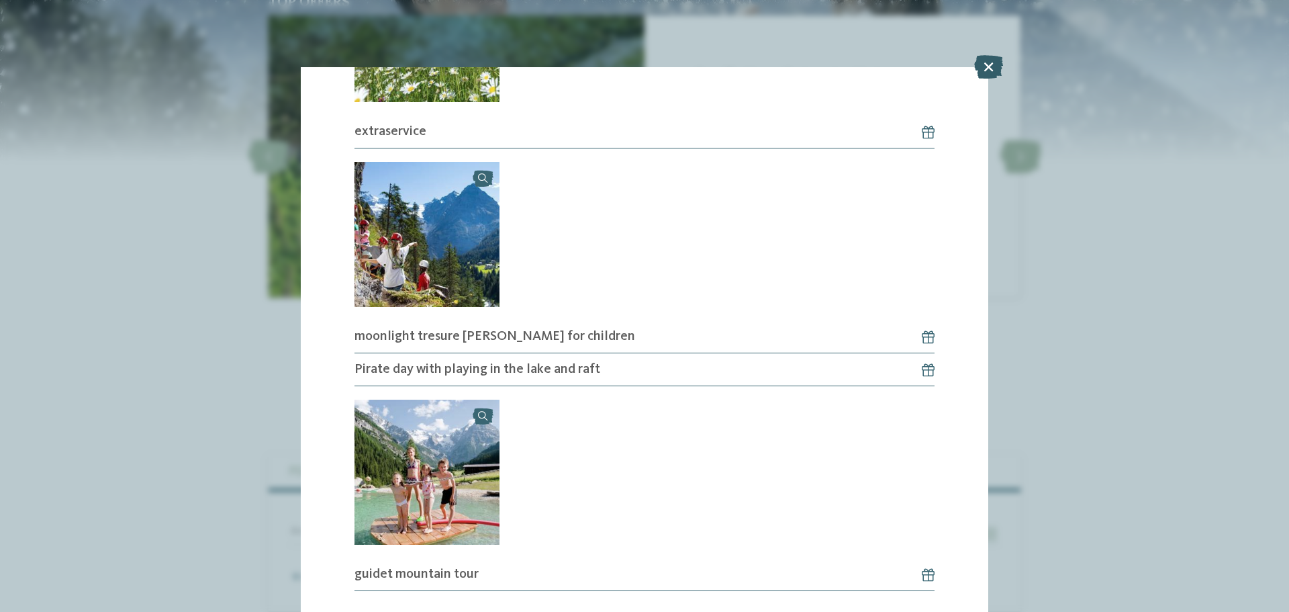
click at [988, 61] on icon at bounding box center [988, 67] width 29 height 24
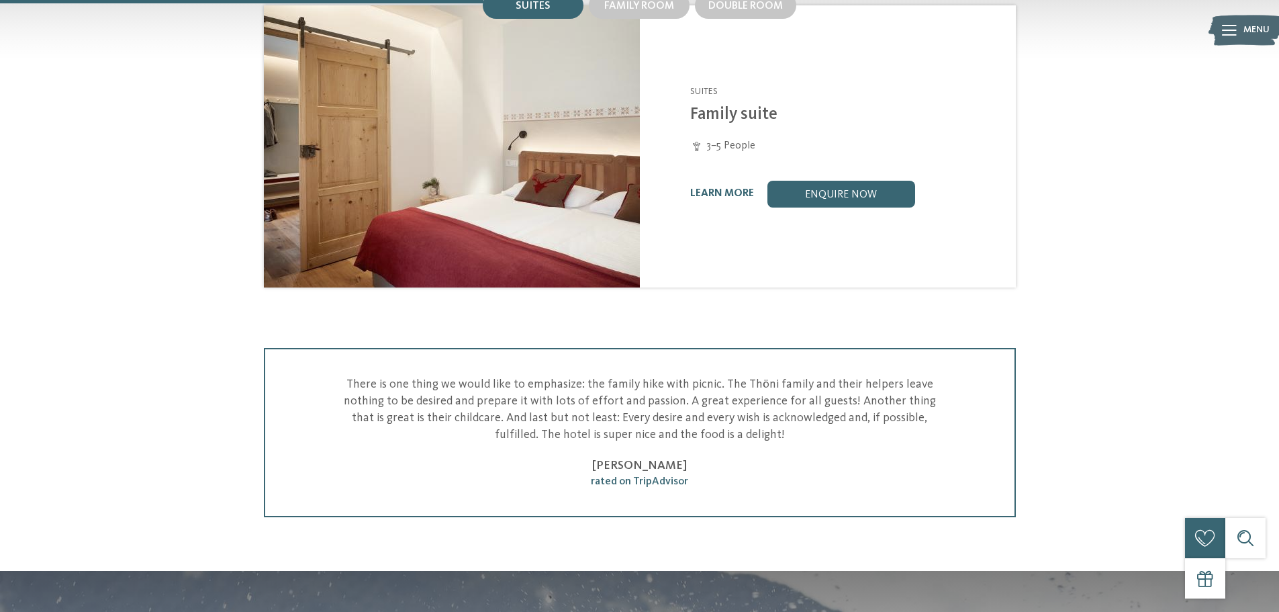
scroll to position [1403, 0]
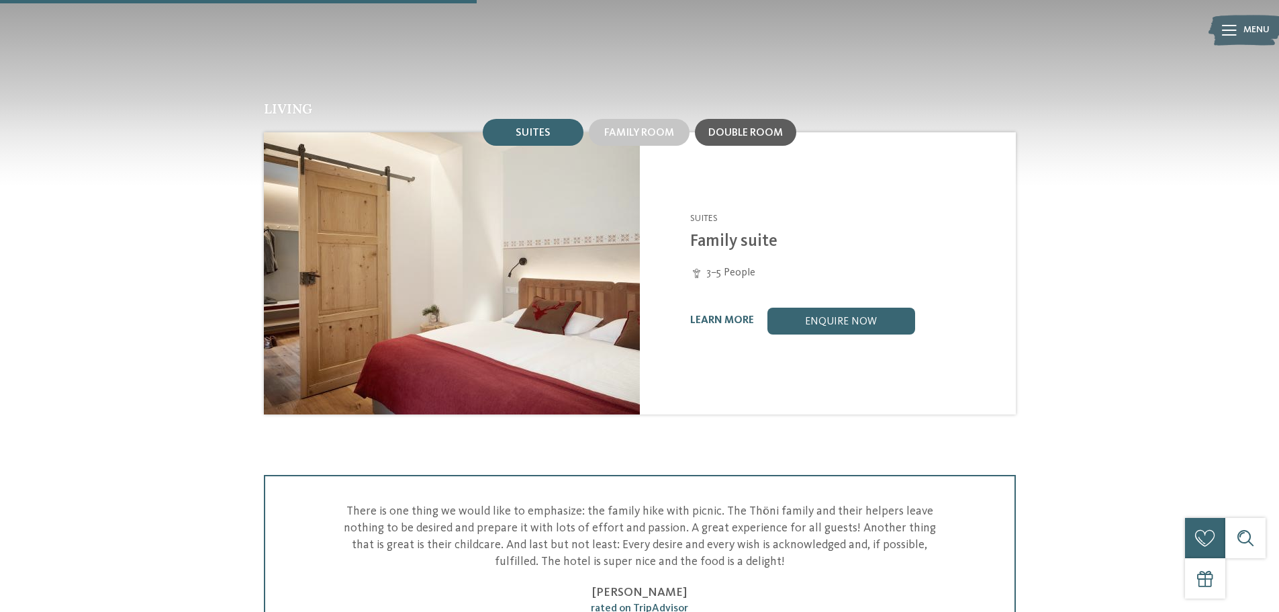
click at [735, 128] on span "Double room" at bounding box center [745, 133] width 75 height 11
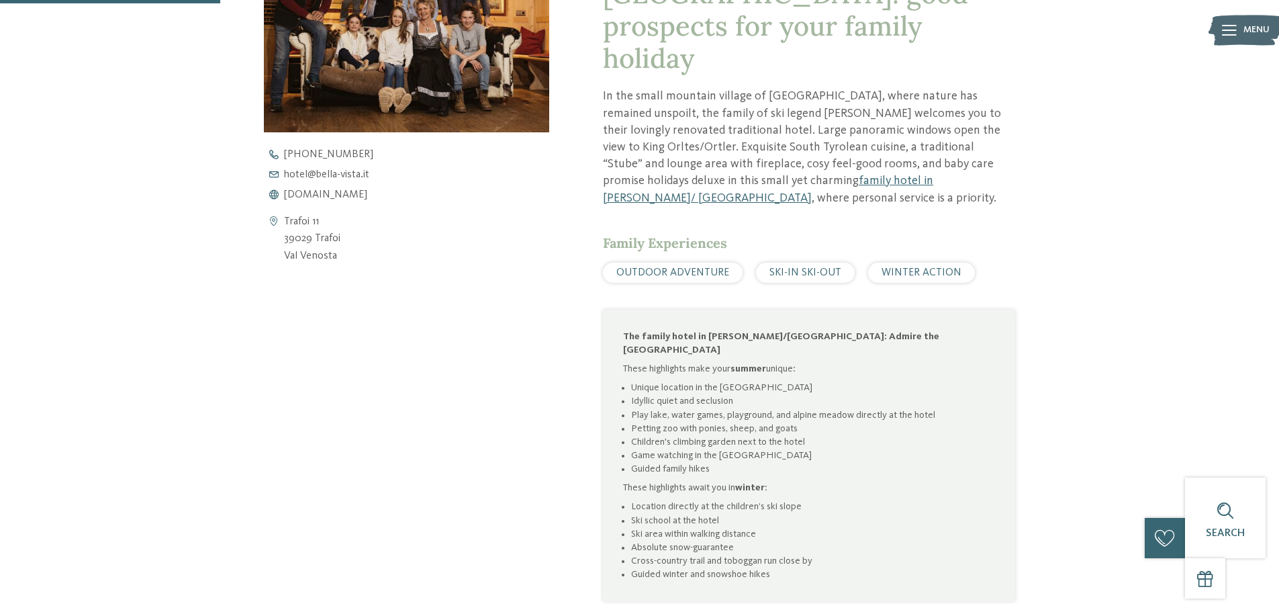
scroll to position [597, 0]
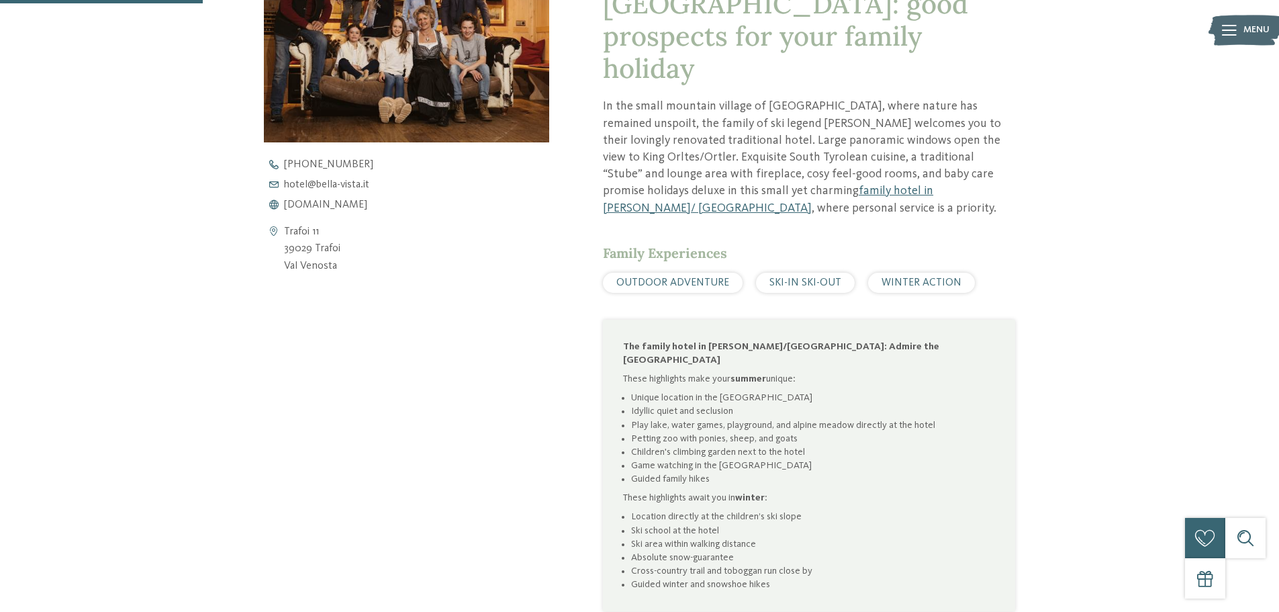
click at [819, 287] on span "SKI-IN SKI-OUT" at bounding box center [805, 282] width 72 height 11
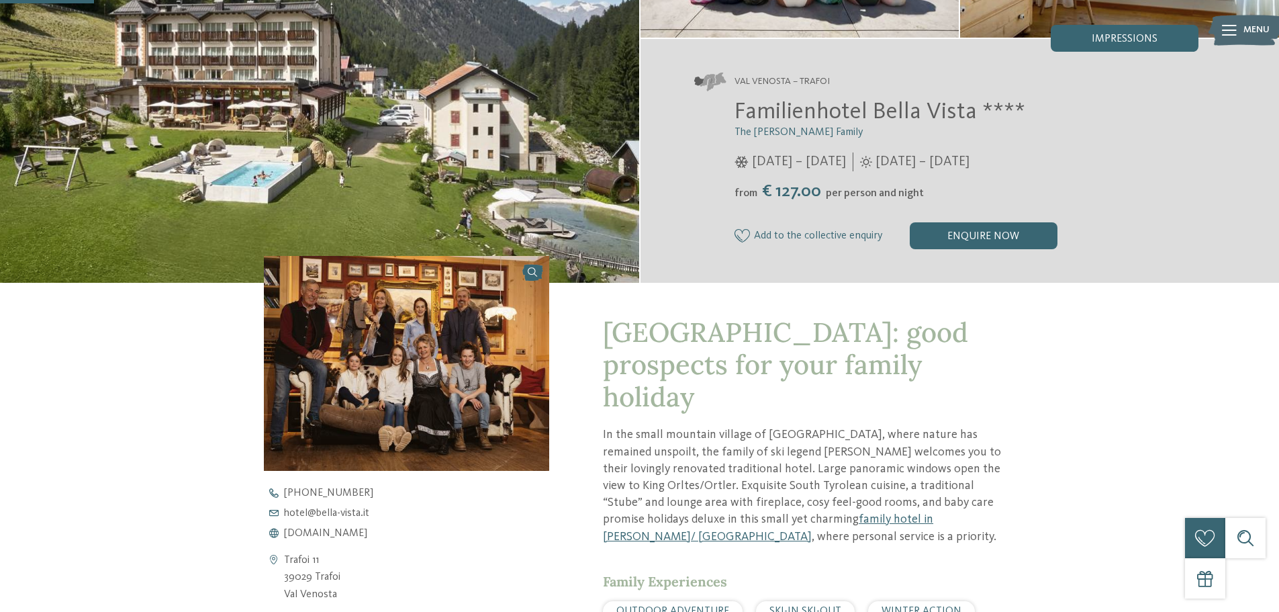
scroll to position [537, 0]
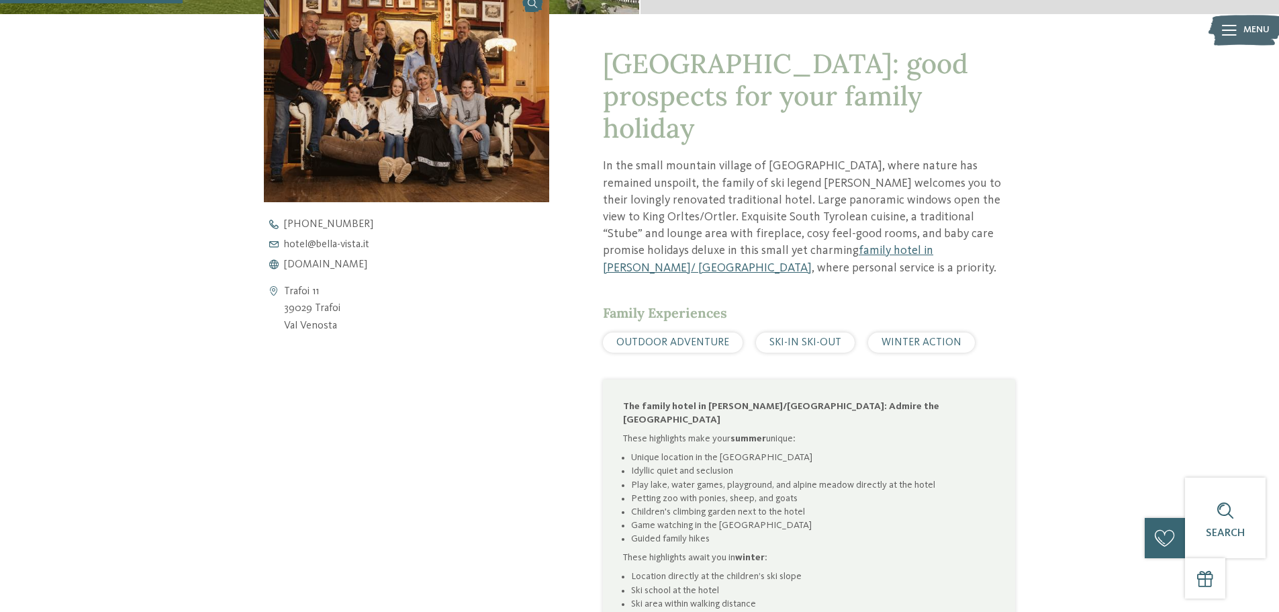
drag, startPoint x: 336, startPoint y: 328, endPoint x: 281, endPoint y: 307, distance: 58.9
click at [281, 307] on div "Trafoi 11 39029 Trafoi [PERSON_NAME]" at bounding box center [407, 309] width 286 height 52
copy div "Trafoi 11 39029 Trafoi [PERSON_NAME]"
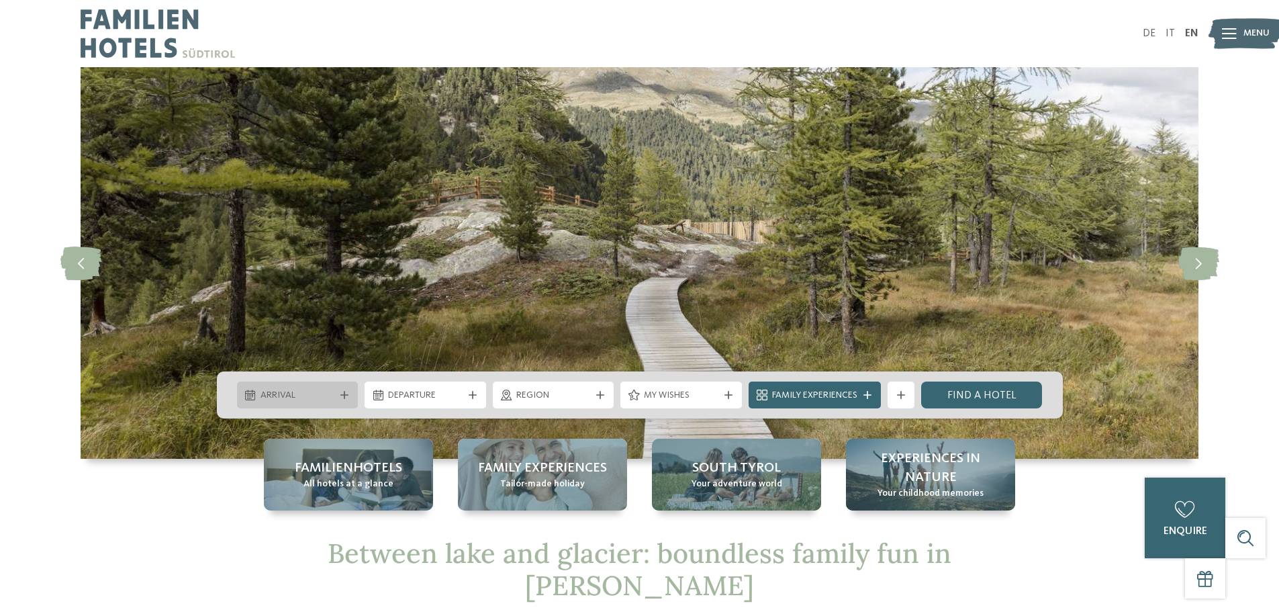
click at [341, 398] on icon at bounding box center [344, 395] width 8 height 8
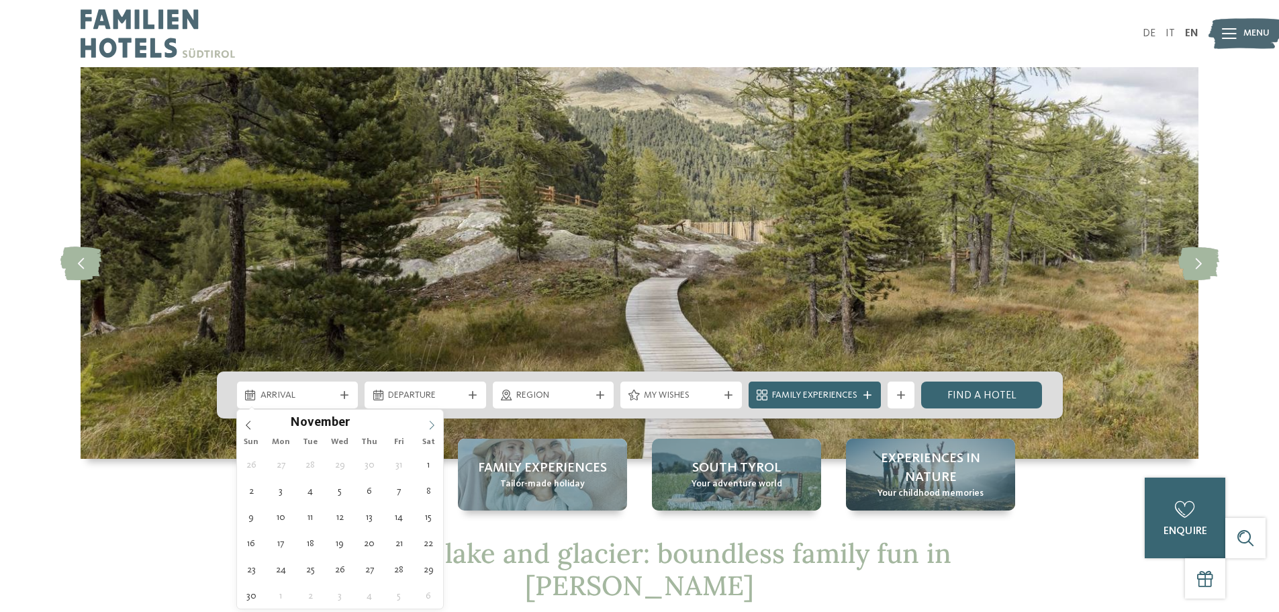
click at [432, 426] on icon at bounding box center [431, 424] width 9 height 9
click at [431, 426] on icon at bounding box center [431, 424] width 9 height 9
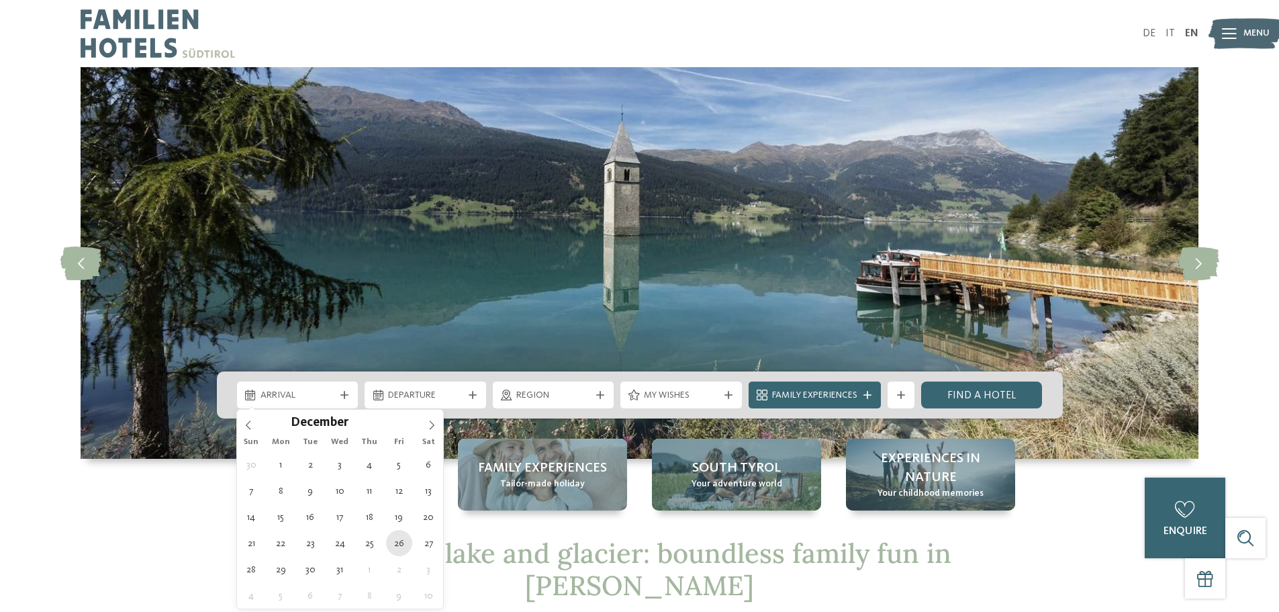
type div "26.12.2025"
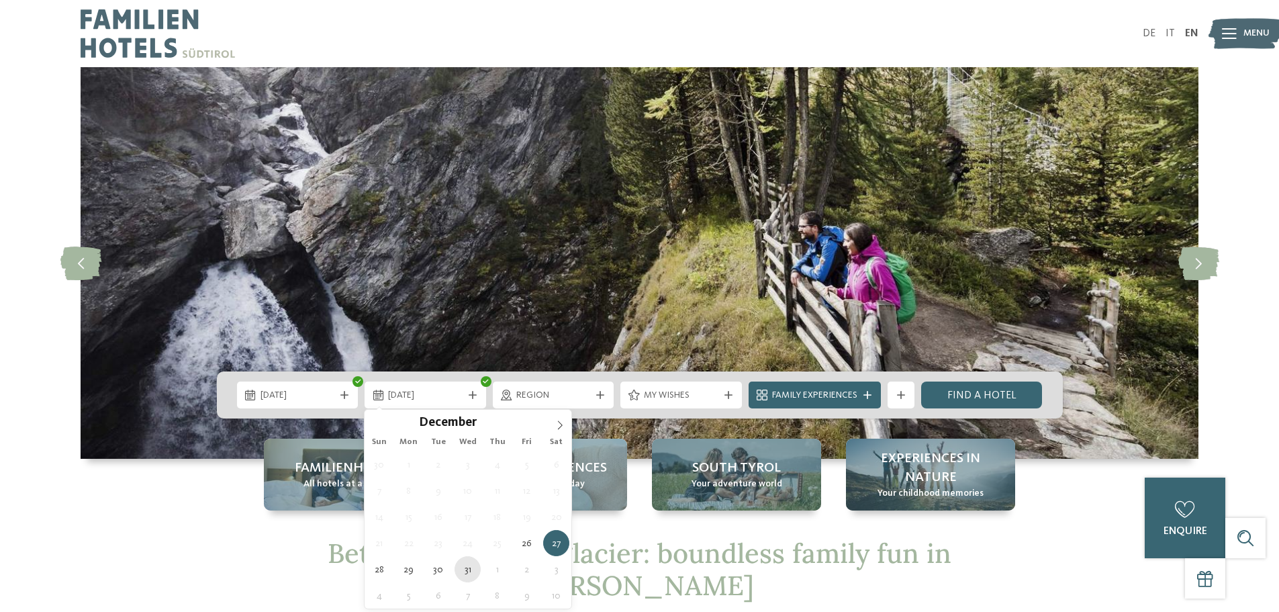
type div "31.12.2025"
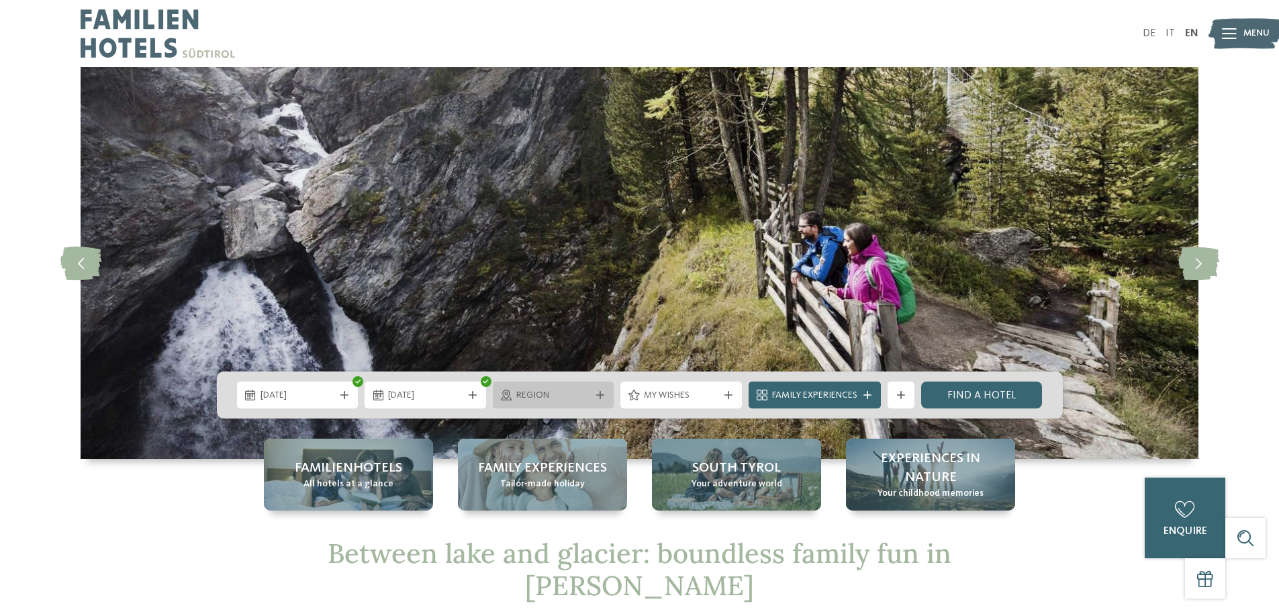
click at [605, 399] on div at bounding box center [600, 395] width 13 height 8
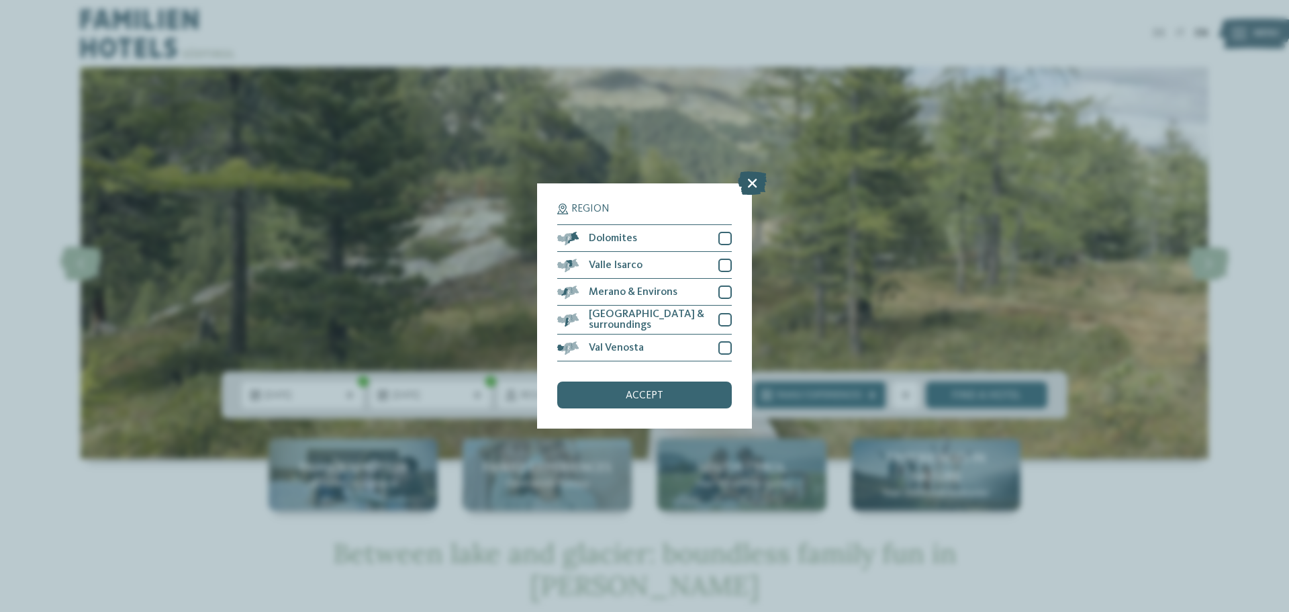
click at [751, 183] on icon at bounding box center [752, 183] width 29 height 24
